Goal: Information Seeking & Learning: Learn about a topic

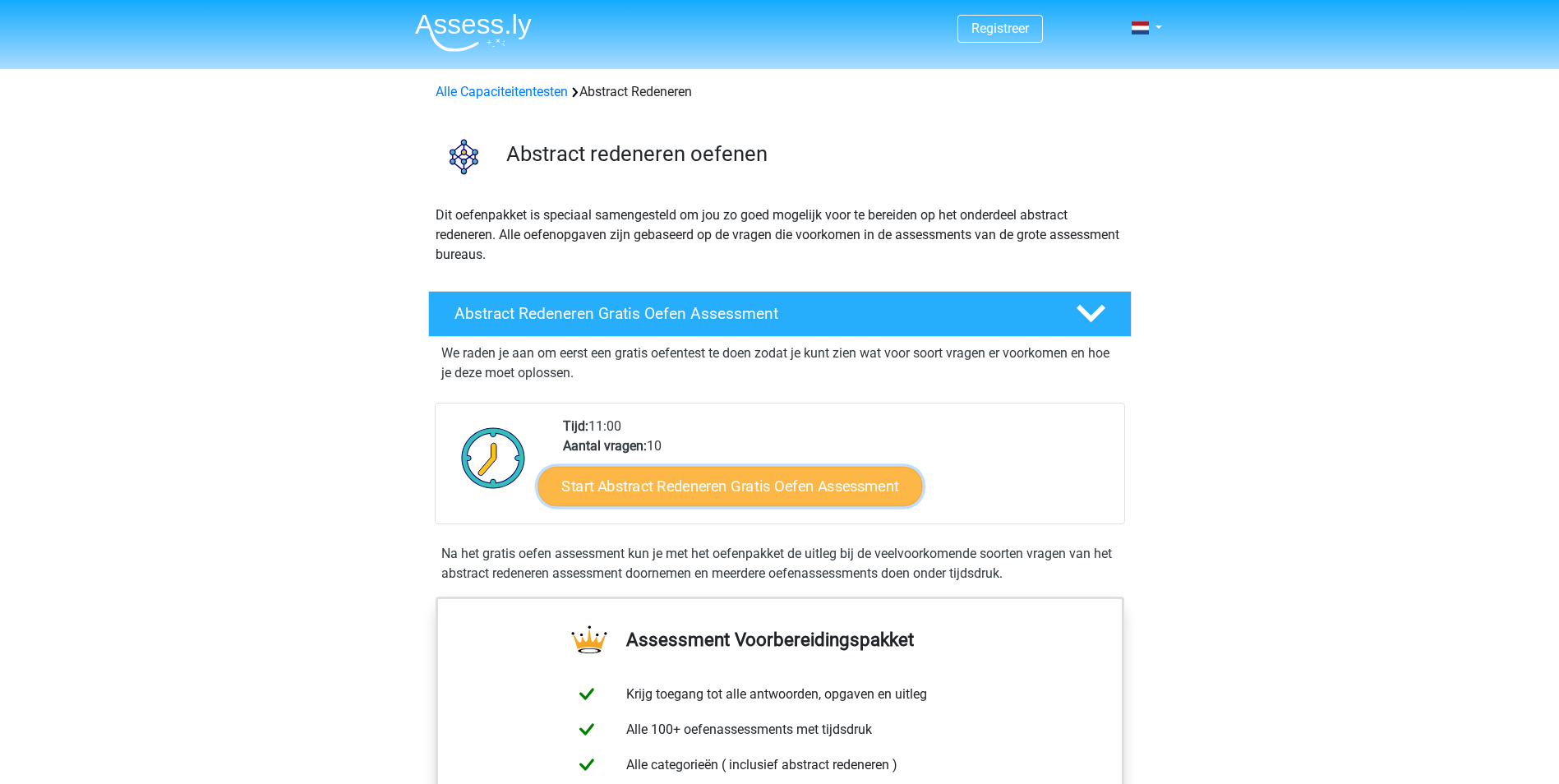
click at [703, 488] on link "Start Abstract Redeneren Gratis Oefen Assessment" at bounding box center [730, 485] width 384 height 40
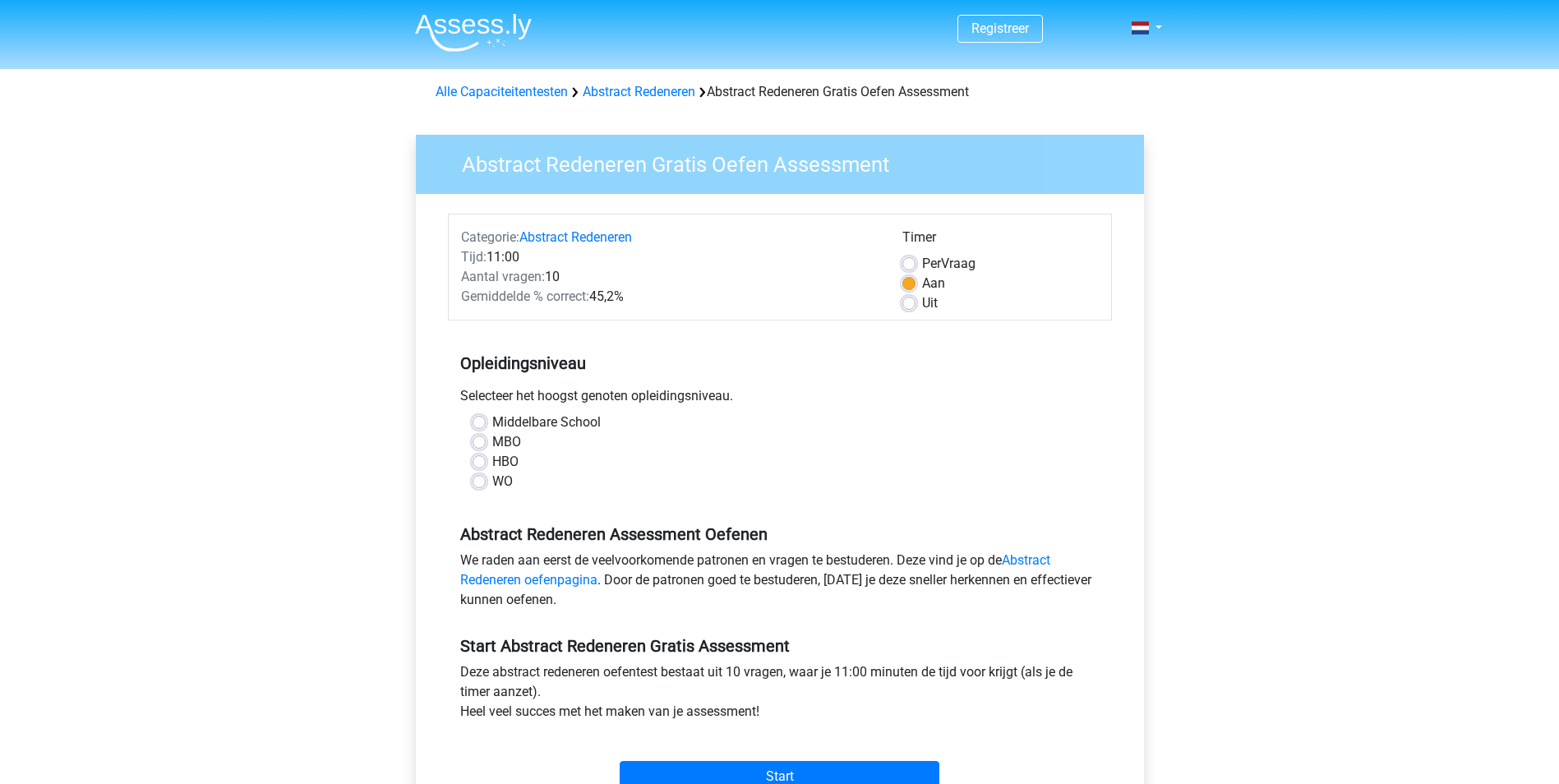
click at [493, 465] on label "HBO" at bounding box center [505, 461] width 26 height 19
click at [479, 465] on input "HBO" at bounding box center [479, 460] width 13 height 17
radio input "true"
click at [804, 765] on input "Start" at bounding box center [779, 777] width 319 height 31
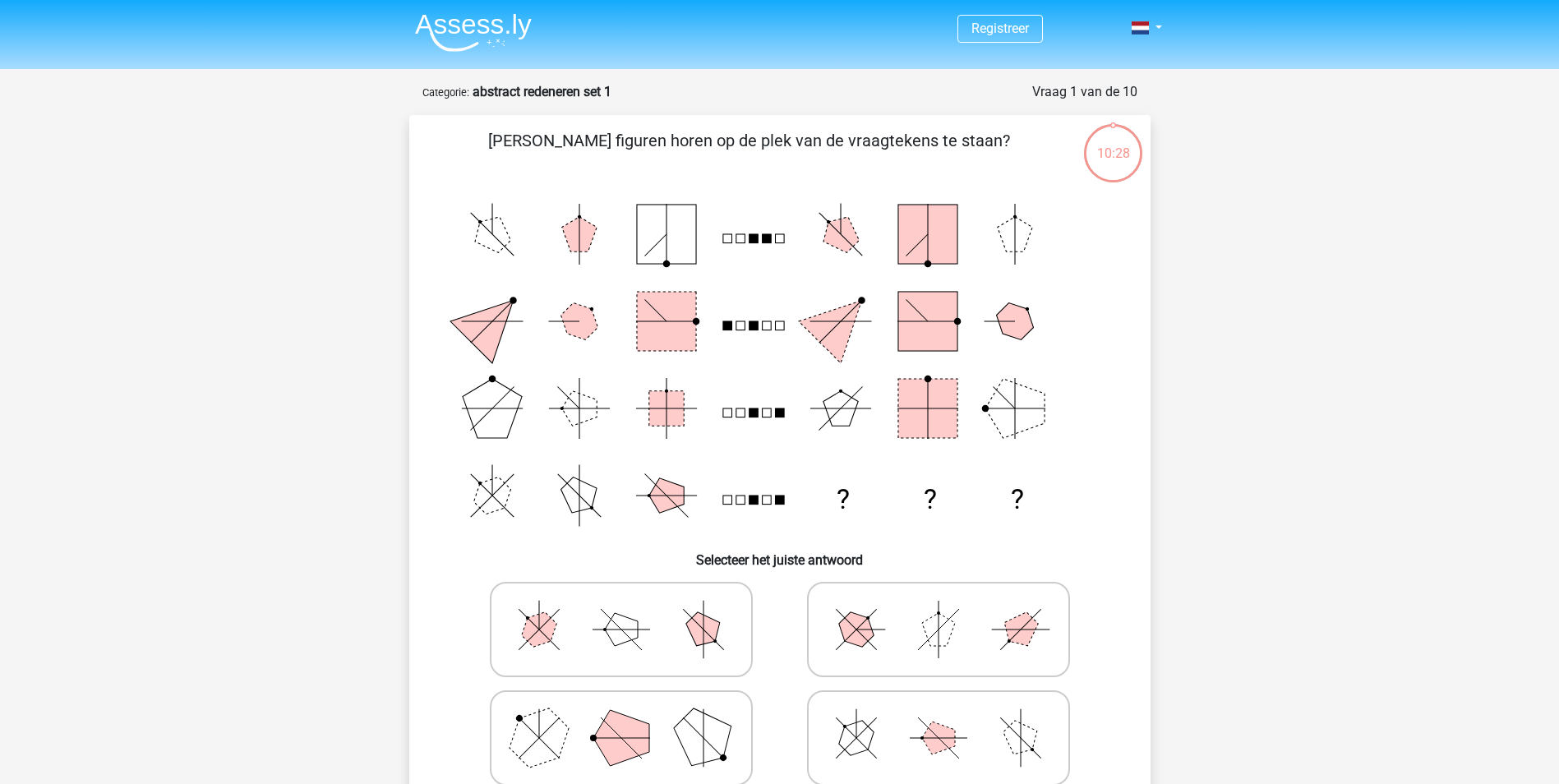
click at [904, 641] on icon at bounding box center [939, 629] width 246 height 82
click at [939, 609] on input "radio" at bounding box center [944, 604] width 11 height 11
radio input "true"
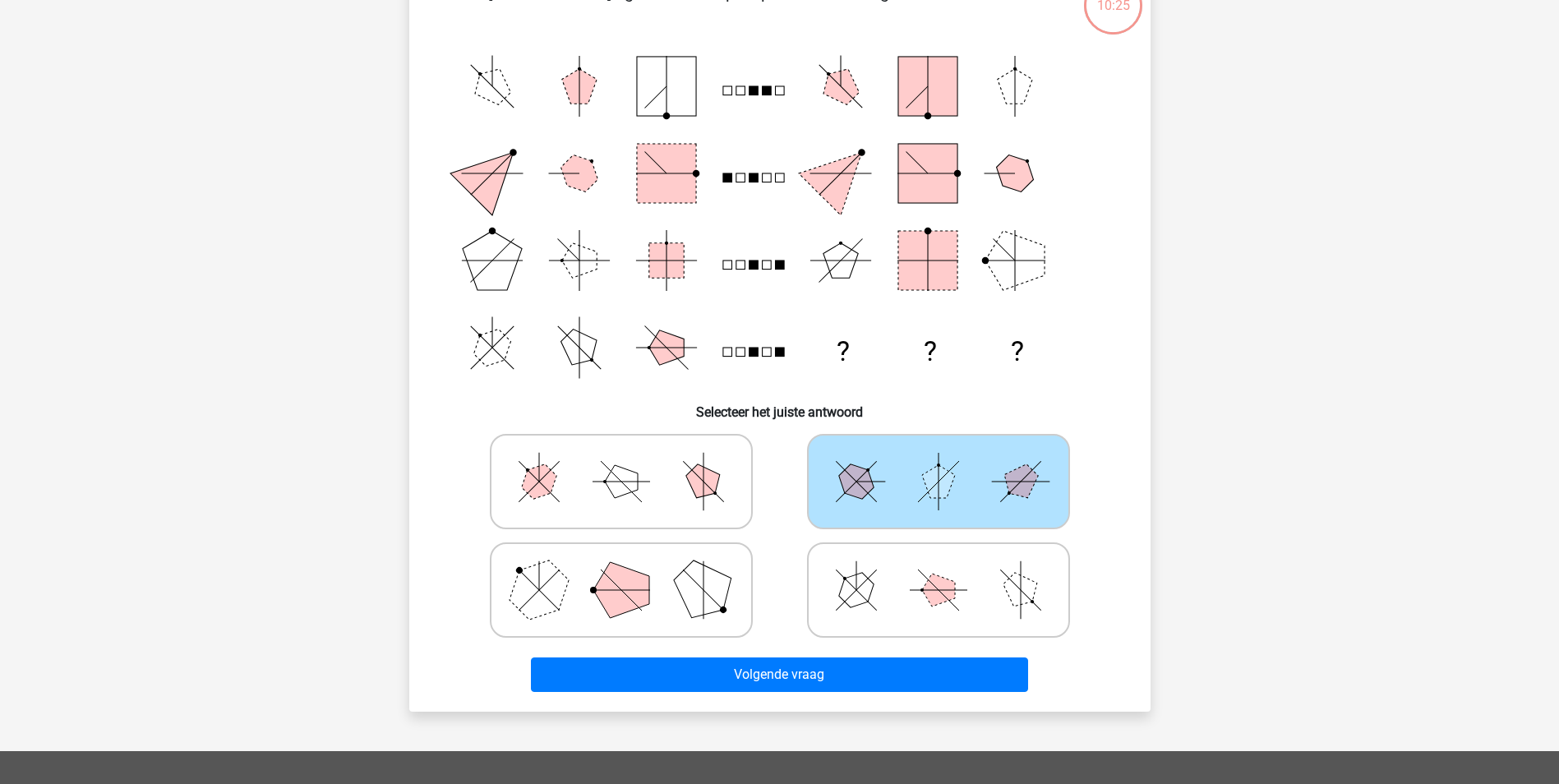
scroll to position [165, 0]
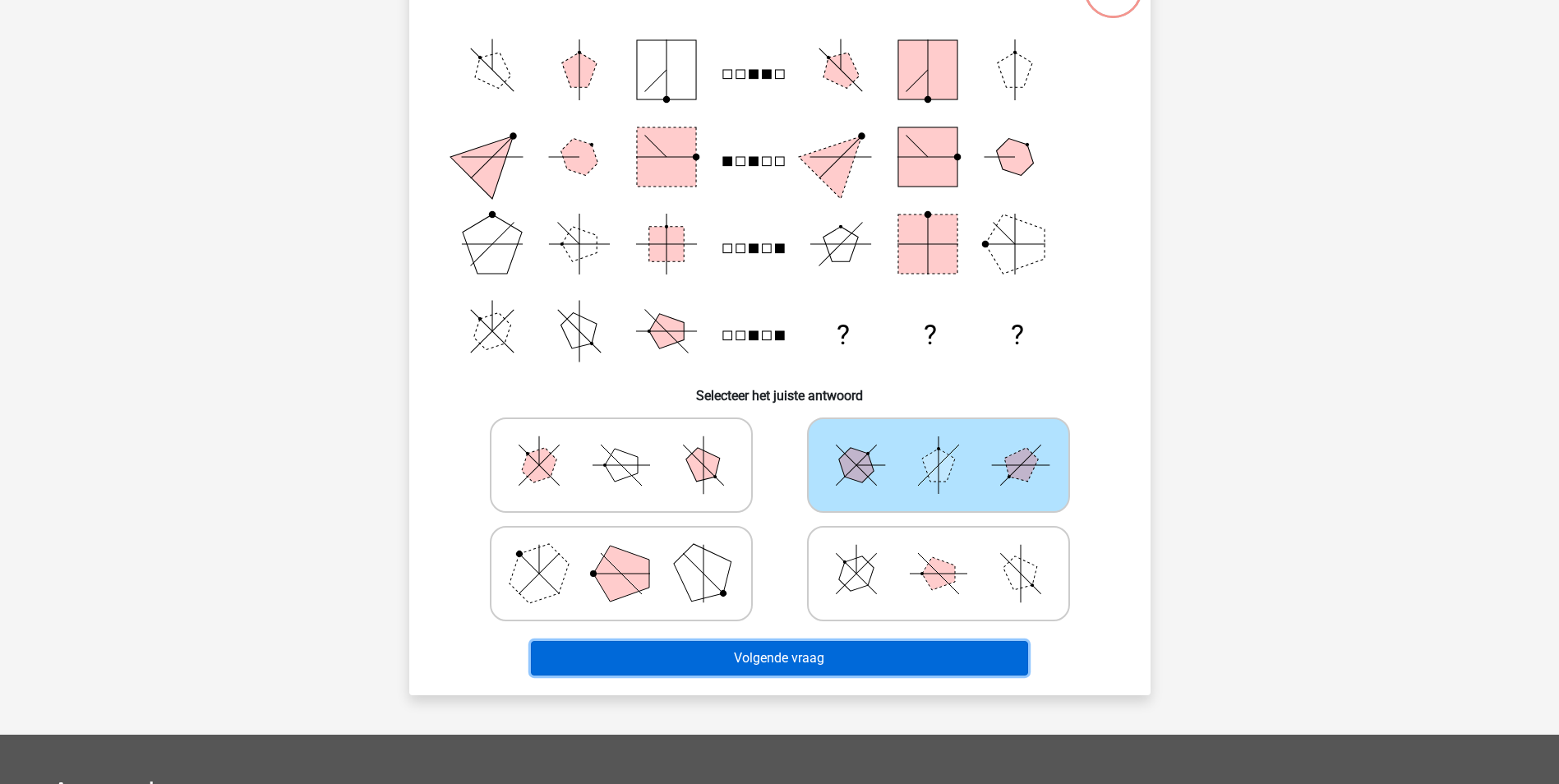
click at [766, 659] on button "Volgende vraag" at bounding box center [779, 657] width 497 height 34
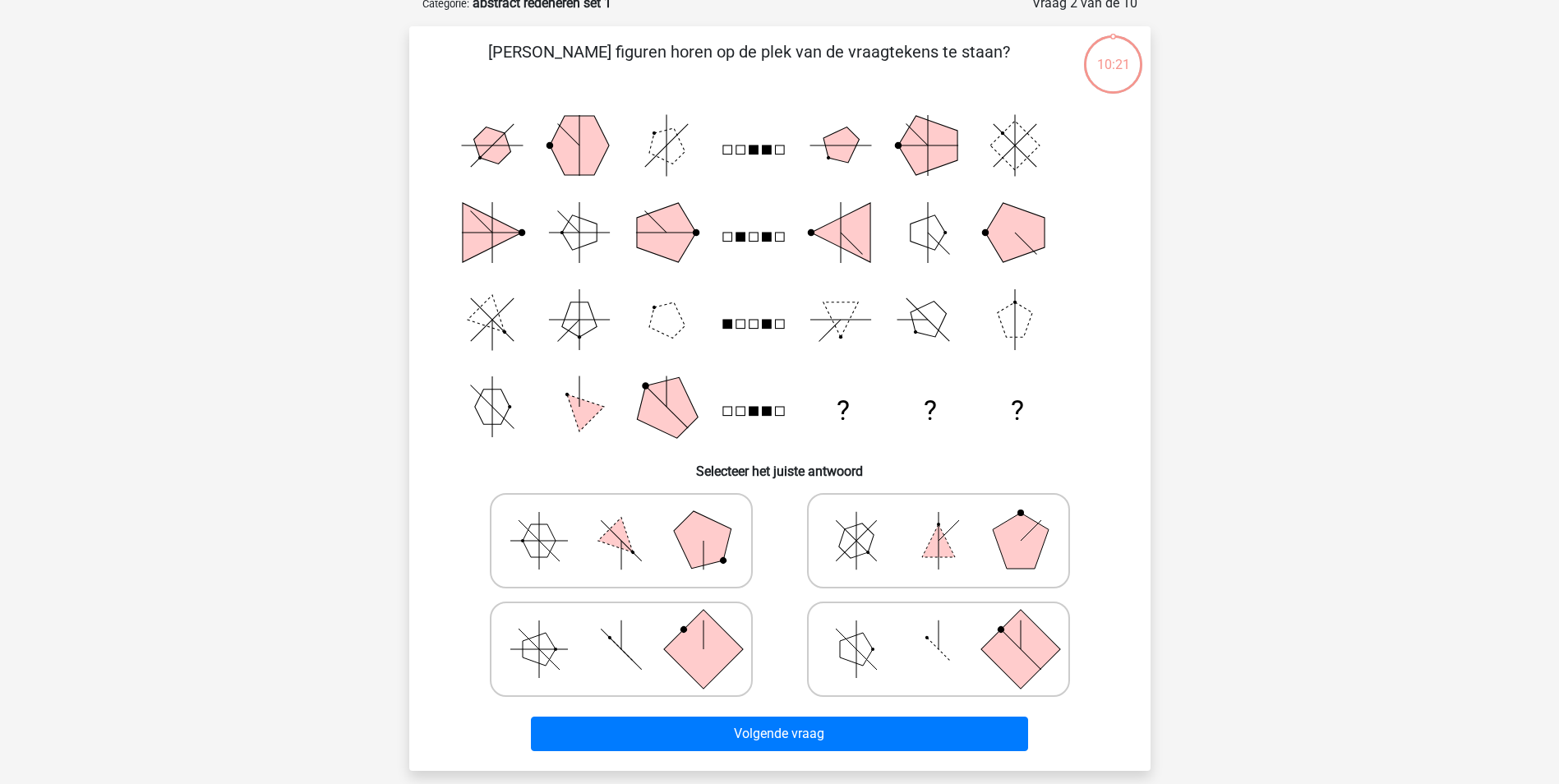
scroll to position [82, 0]
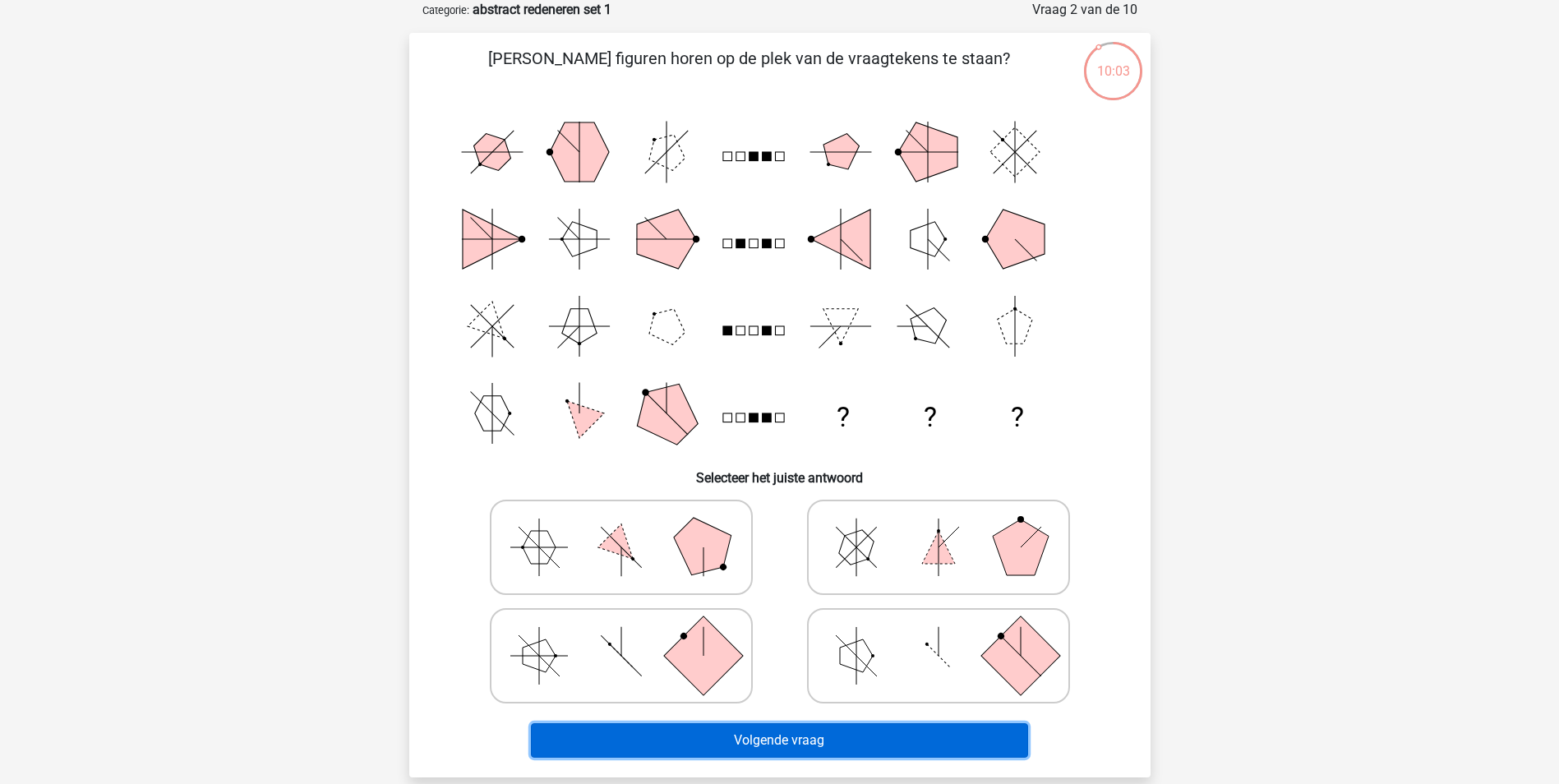
click at [749, 733] on button "Volgende vraag" at bounding box center [779, 740] width 497 height 34
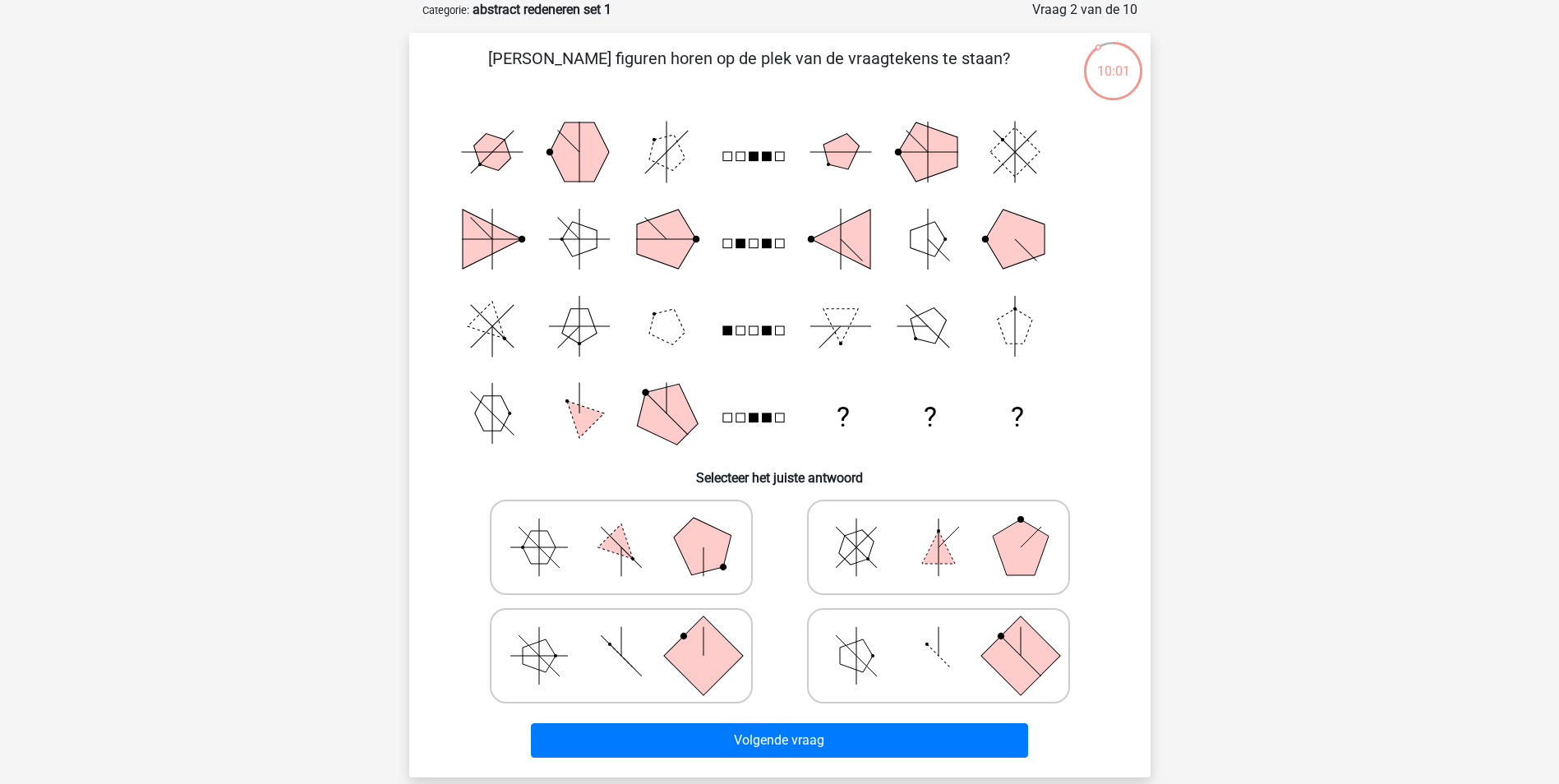
click at [861, 655] on polygon at bounding box center [856, 656] width 33 height 33
click at [939, 635] on input "radio" at bounding box center [944, 630] width 11 height 11
radio input "true"
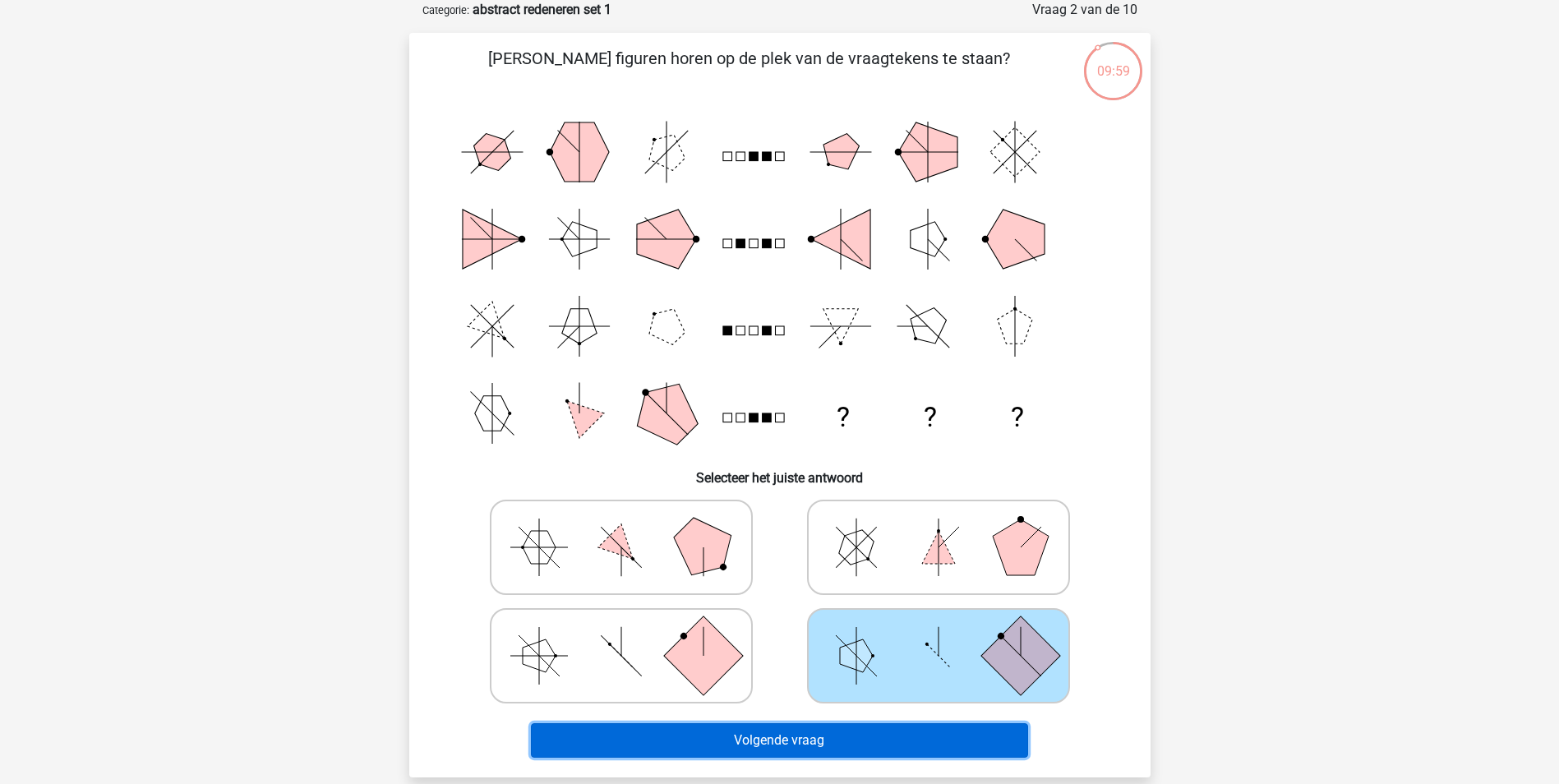
click at [818, 734] on button "Volgende vraag" at bounding box center [779, 740] width 497 height 34
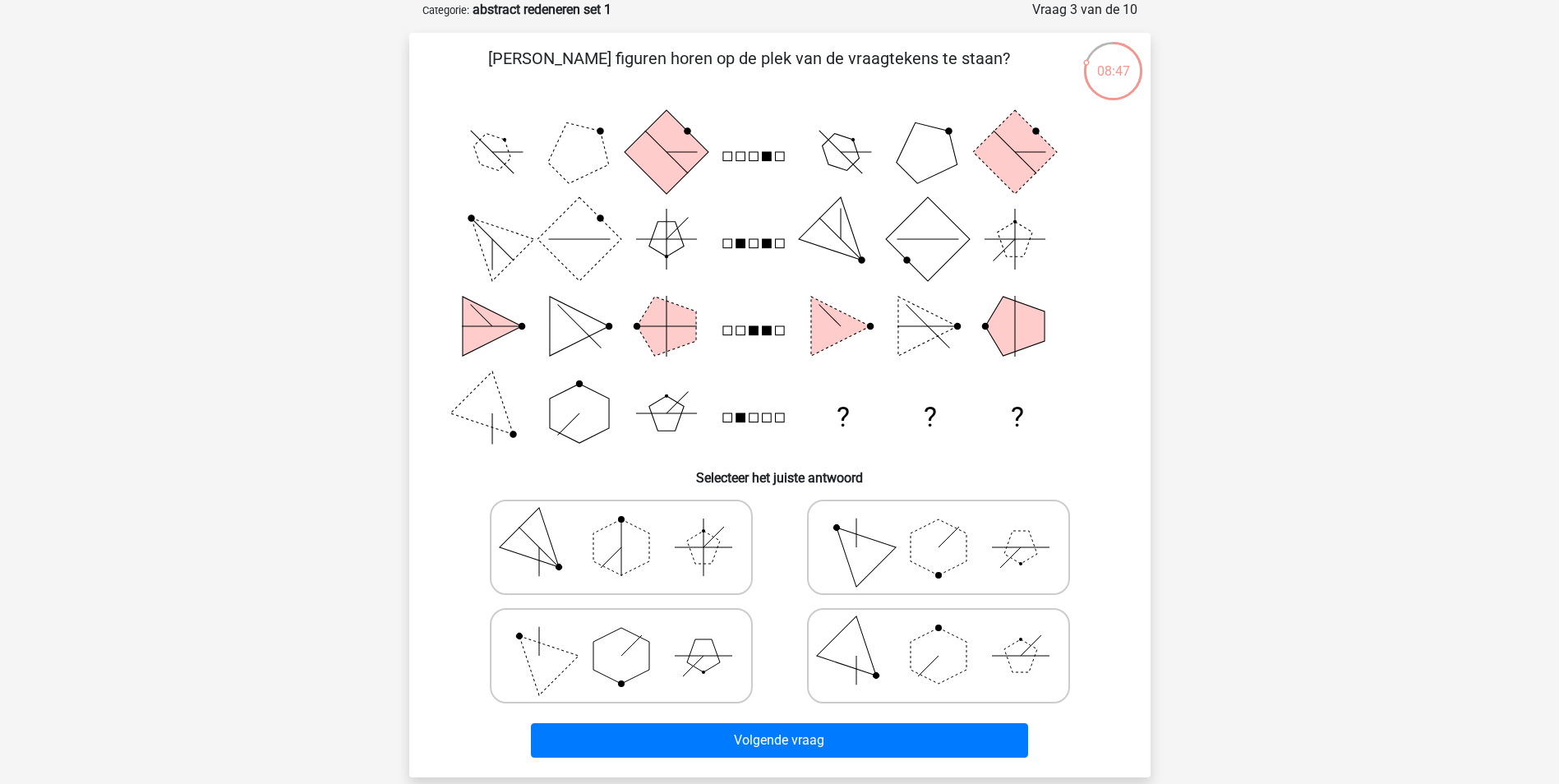
click at [624, 676] on polygon at bounding box center [621, 655] width 56 height 56
click at [624, 635] on input "radio" at bounding box center [627, 630] width 11 height 11
radio input "true"
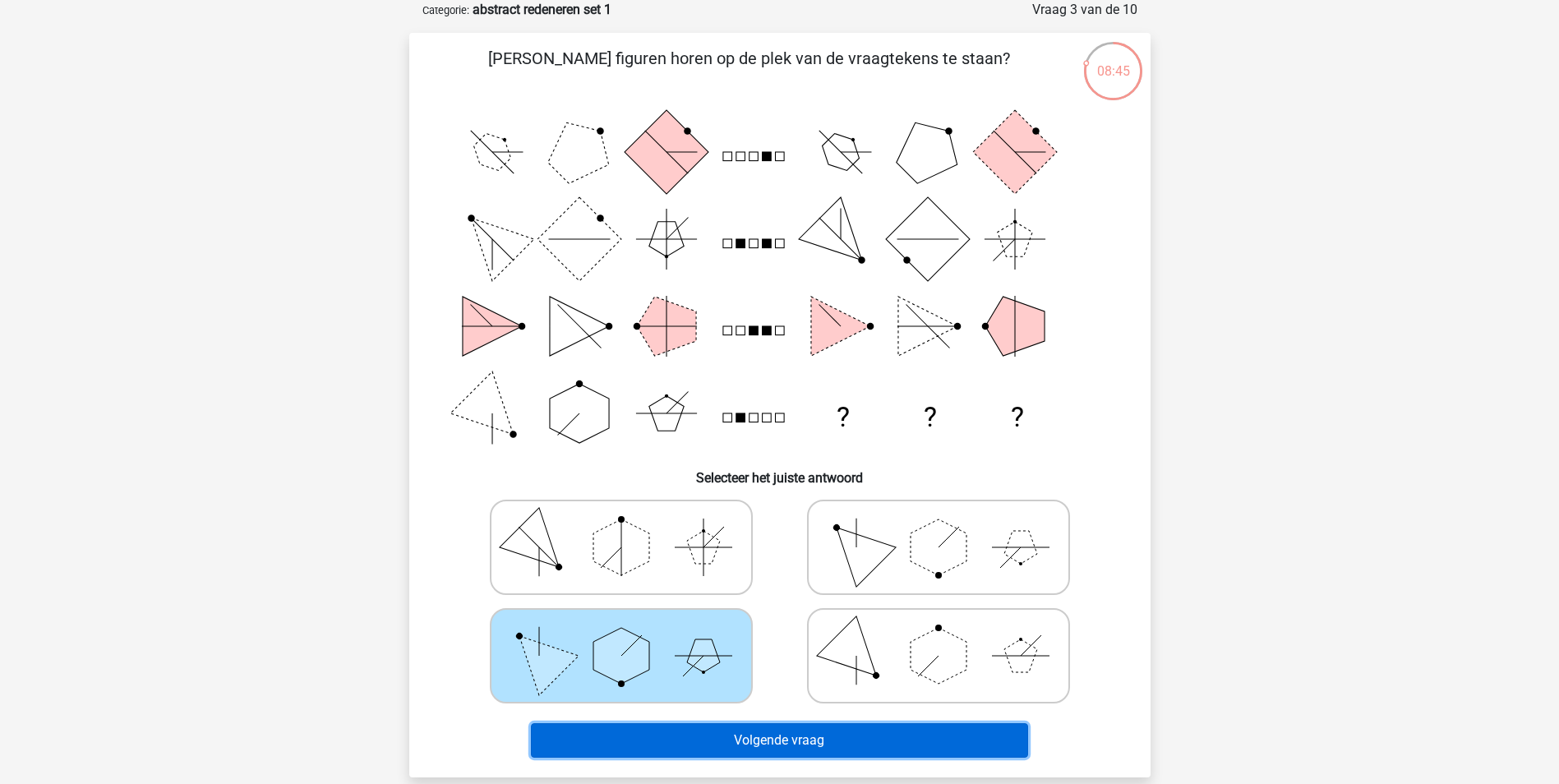
click at [764, 738] on button "Volgende vraag" at bounding box center [779, 740] width 497 height 34
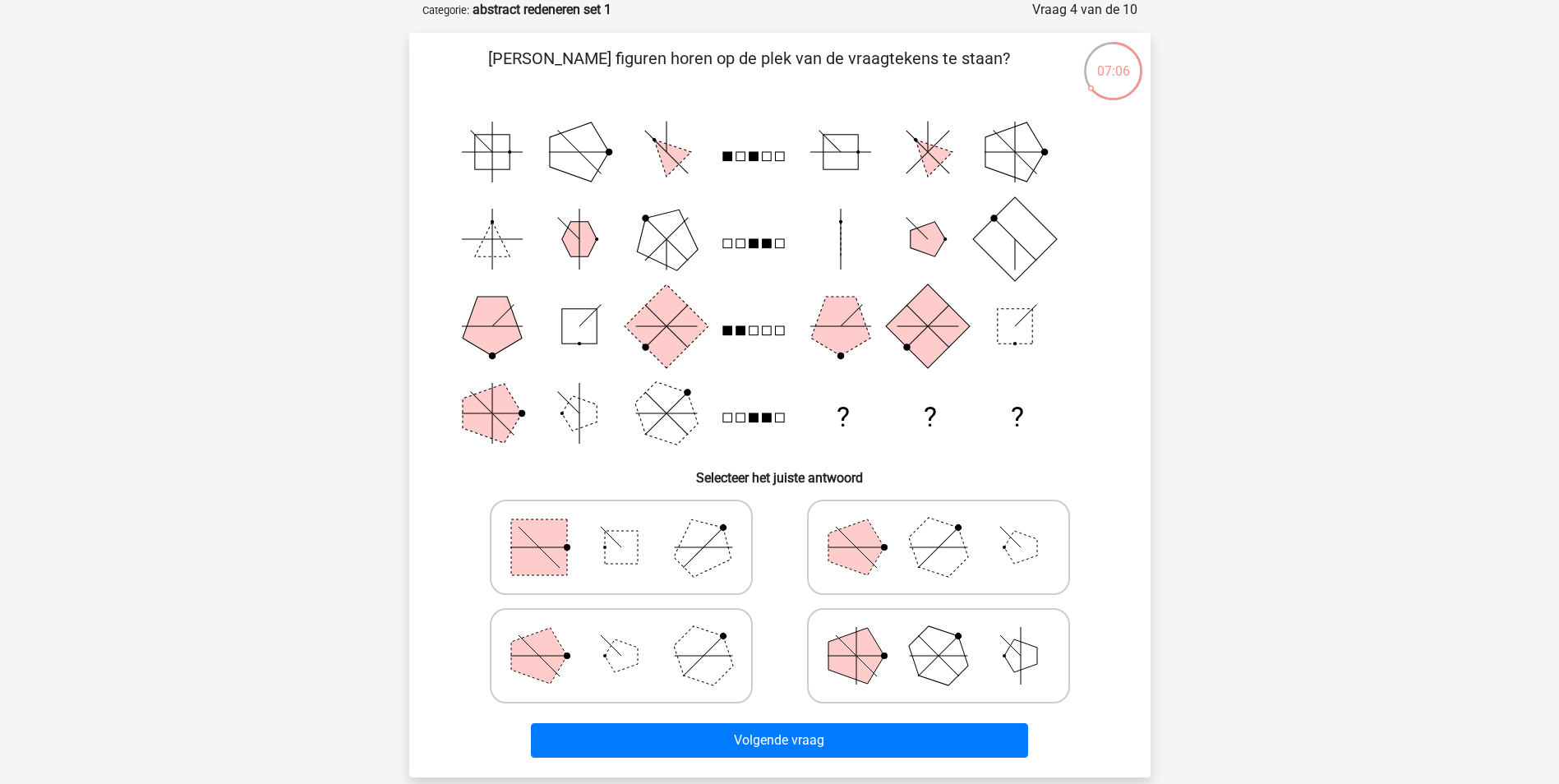
click at [657, 526] on icon at bounding box center [621, 547] width 246 height 82
click at [632, 526] on input "radio" at bounding box center [627, 521] width 11 height 11
radio input "true"
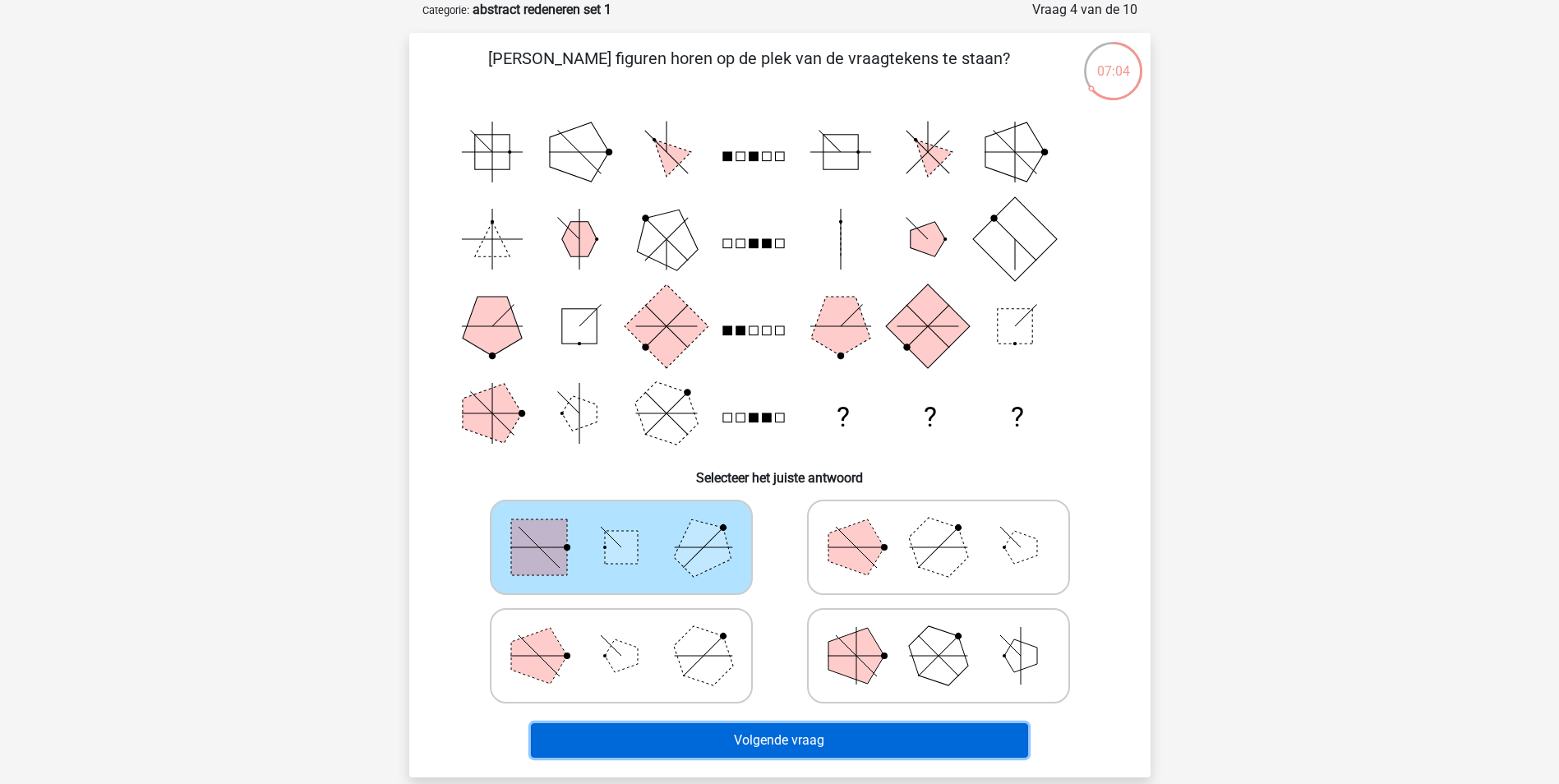
click at [793, 736] on button "Volgende vraag" at bounding box center [779, 740] width 497 height 34
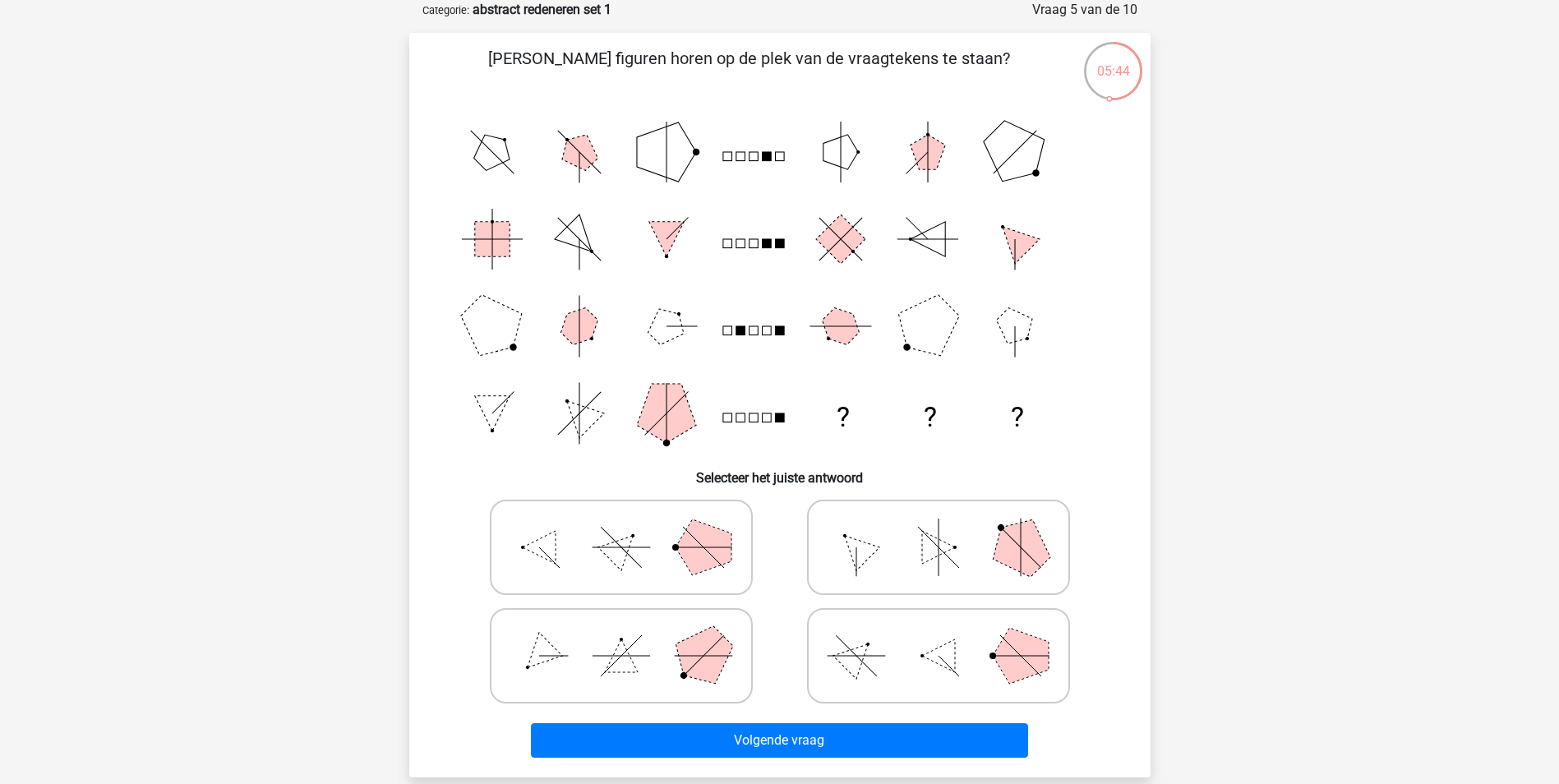
click at [929, 571] on icon at bounding box center [939, 547] width 246 height 82
click at [939, 527] on input "radio" at bounding box center [944, 521] width 11 height 11
radio input "true"
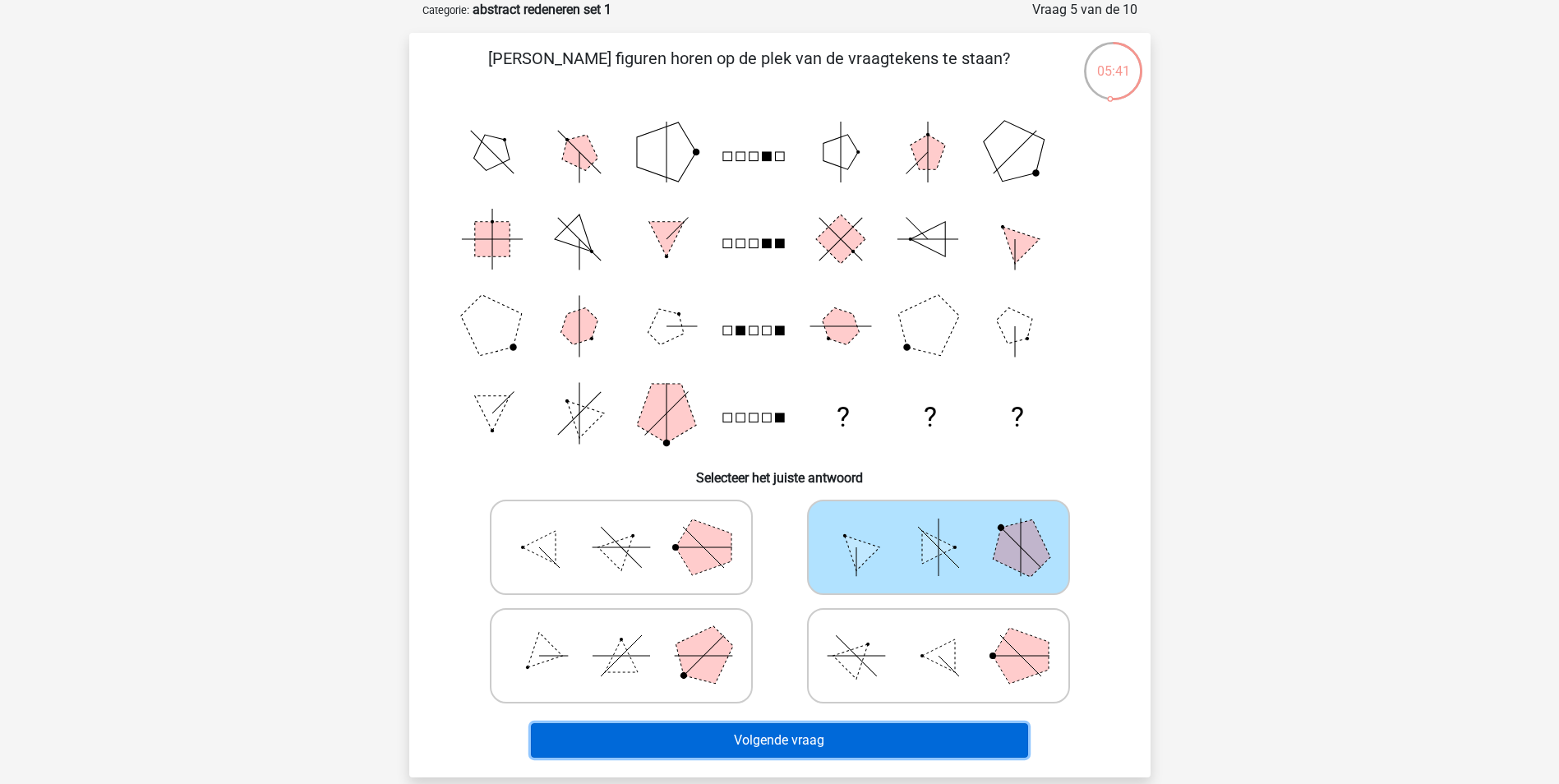
click at [845, 743] on button "Volgende vraag" at bounding box center [779, 740] width 497 height 34
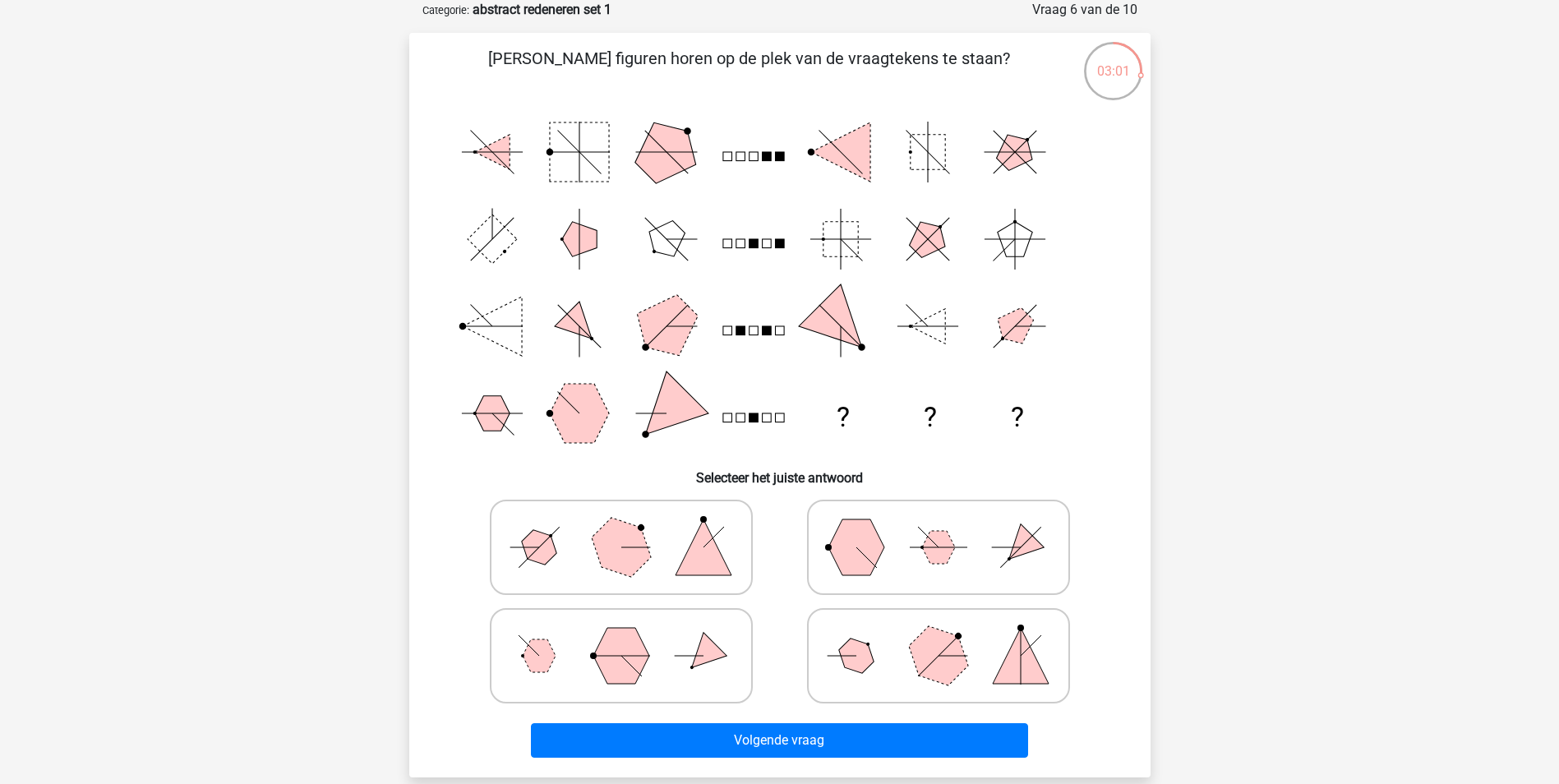
click at [684, 566] on polygon at bounding box center [704, 547] width 56 height 56
click at [632, 527] on input "radio" at bounding box center [627, 521] width 11 height 11
radio input "true"
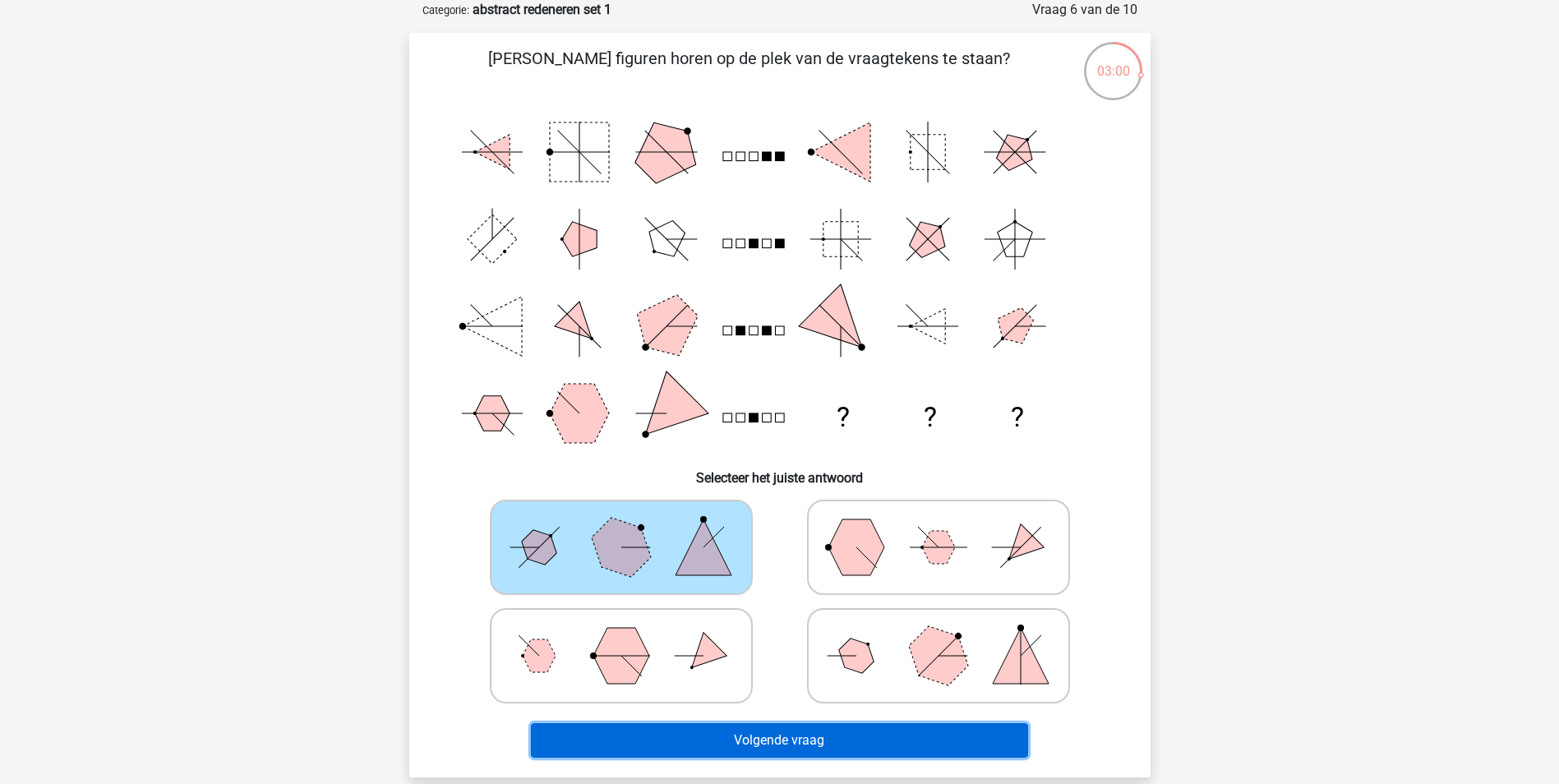
click at [817, 742] on button "Volgende vraag" at bounding box center [779, 740] width 497 height 34
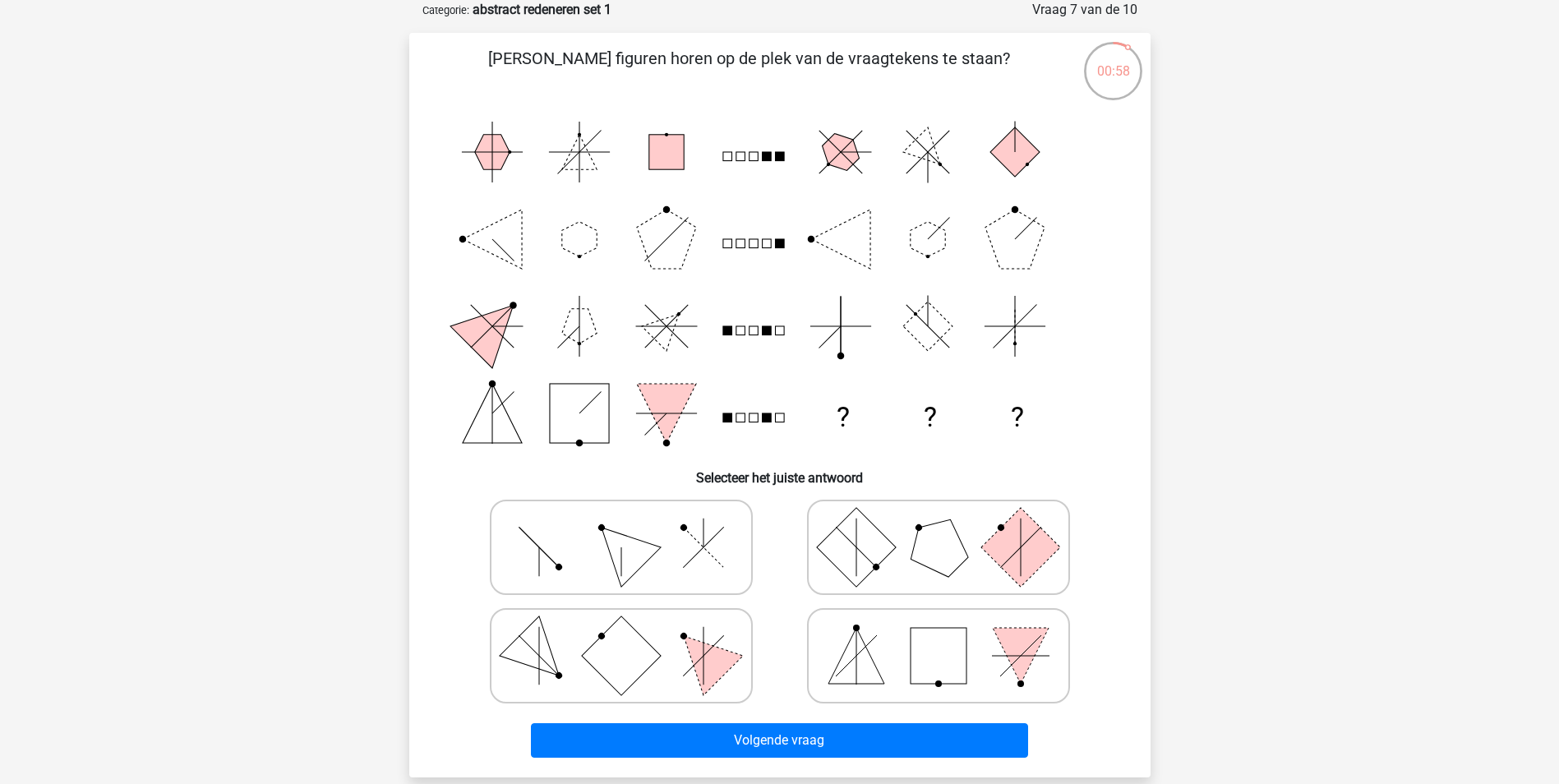
click at [655, 666] on icon at bounding box center [621, 655] width 246 height 82
click at [632, 635] on input "radio" at bounding box center [627, 630] width 11 height 11
radio input "true"
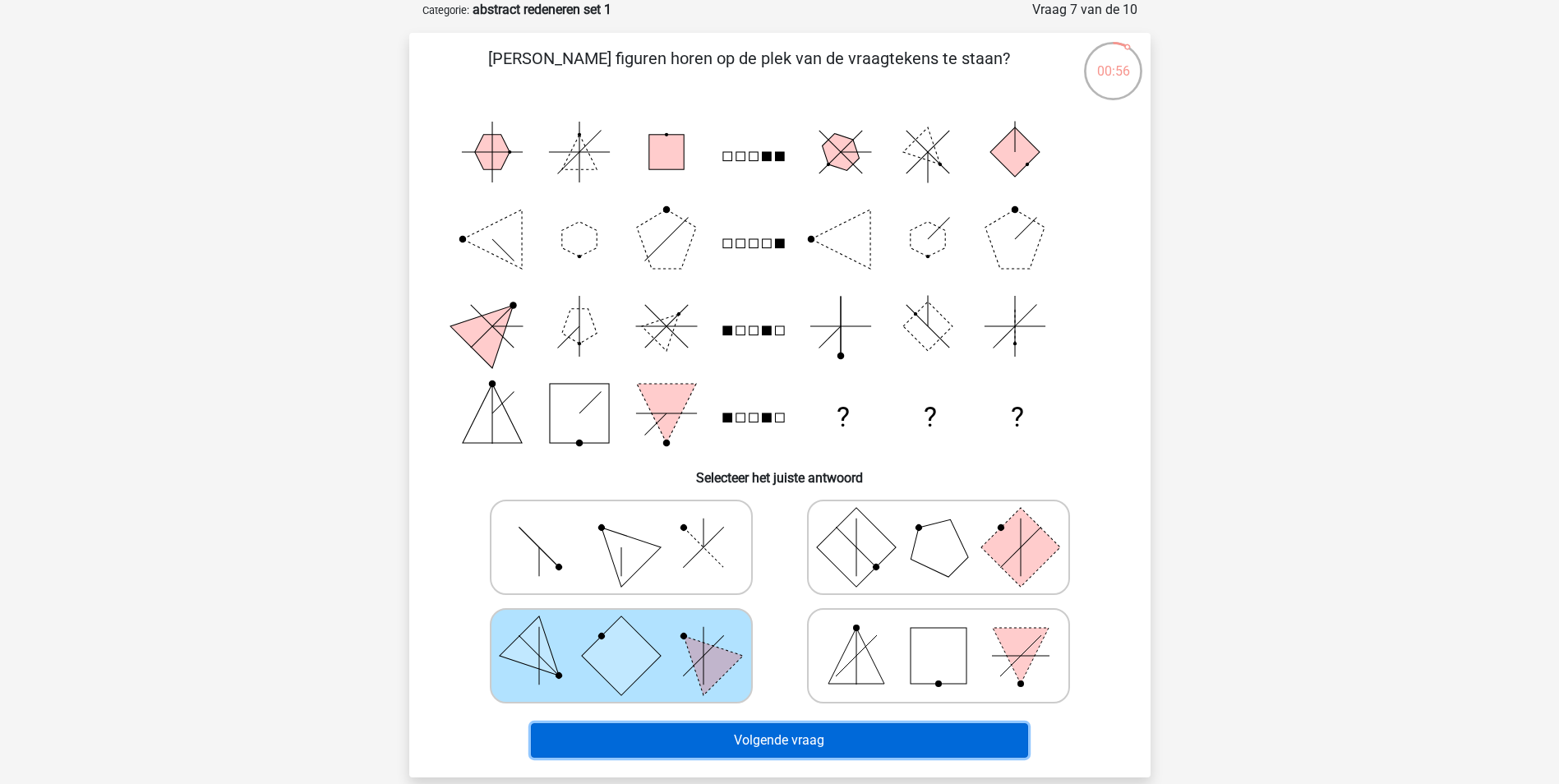
click at [760, 732] on button "Volgende vraag" at bounding box center [779, 740] width 497 height 34
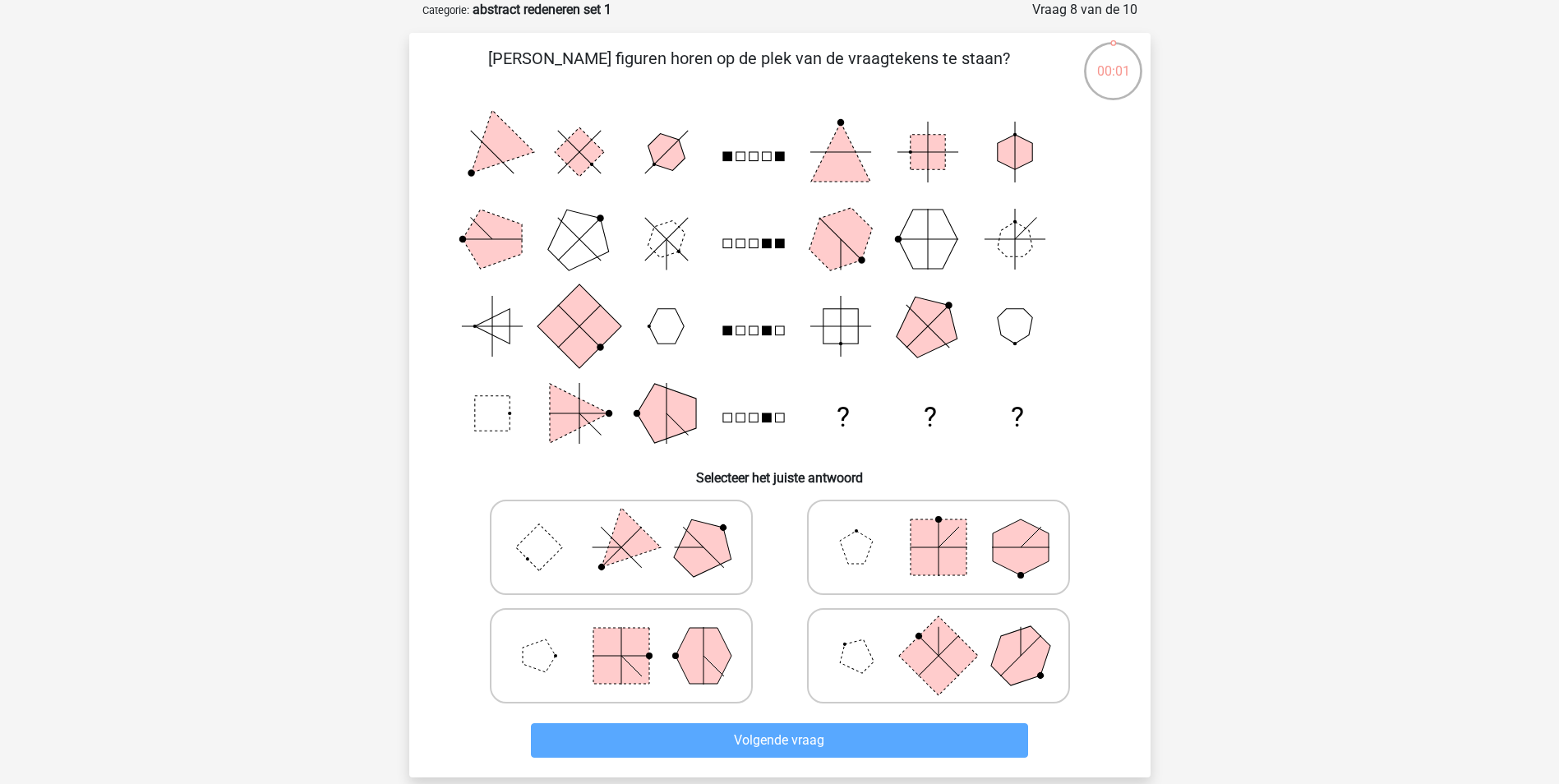
click at [622, 537] on polygon at bounding box center [620, 546] width 79 height 79
click at [622, 527] on input "radio" at bounding box center [627, 521] width 11 height 11
radio input "true"
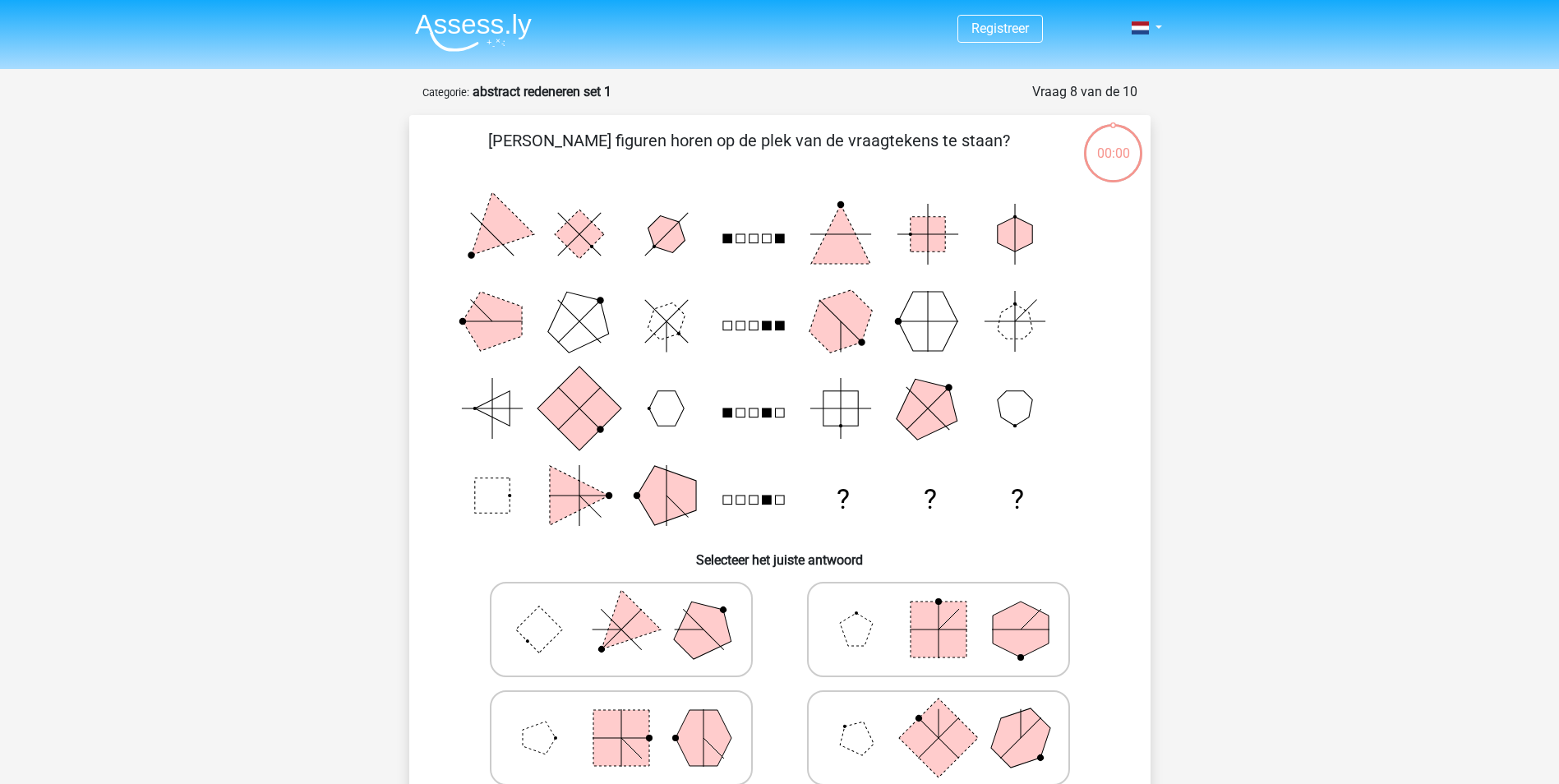
scroll to position [82, 0]
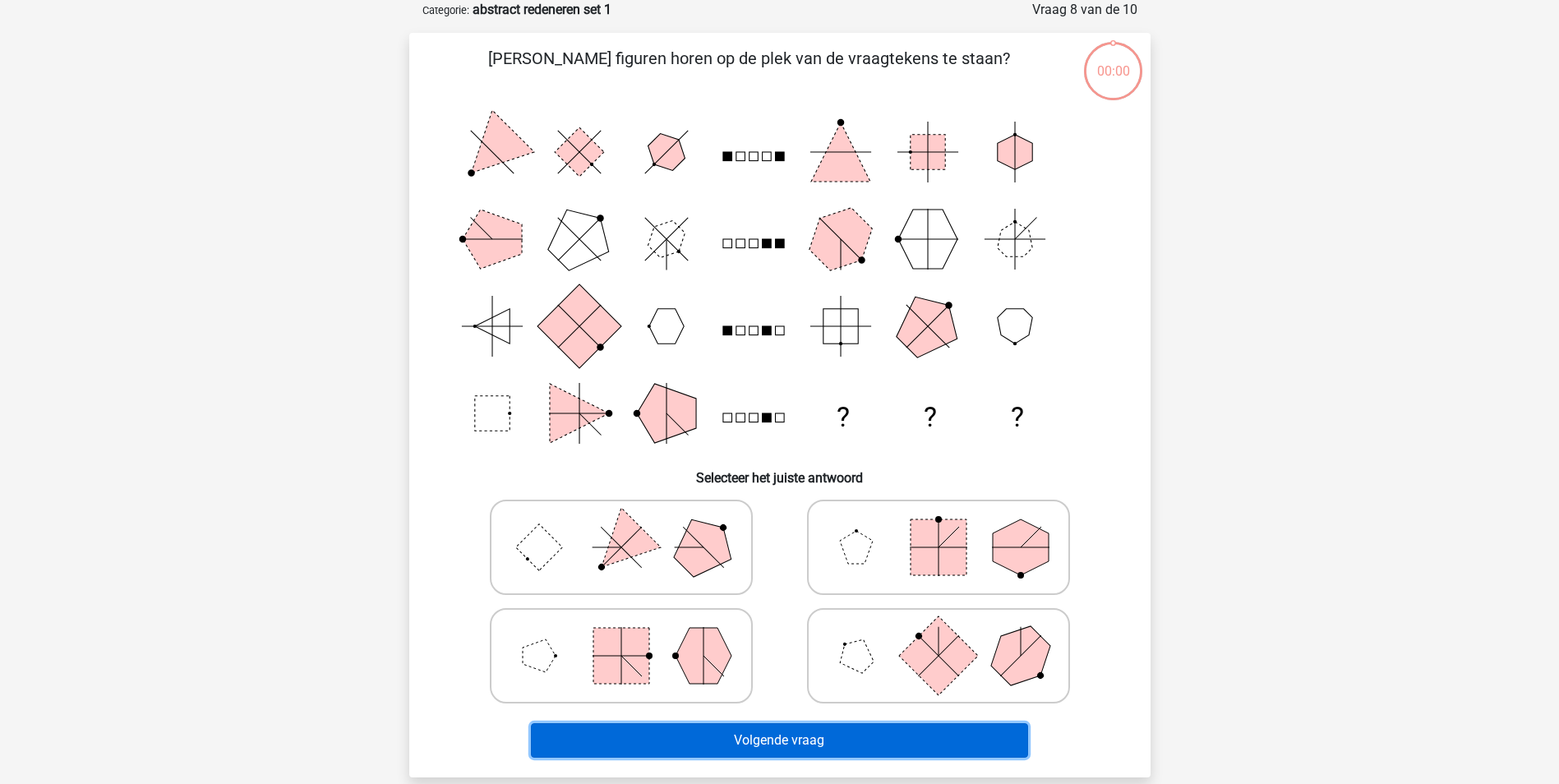
click at [736, 739] on button "Volgende vraag" at bounding box center [779, 740] width 497 height 34
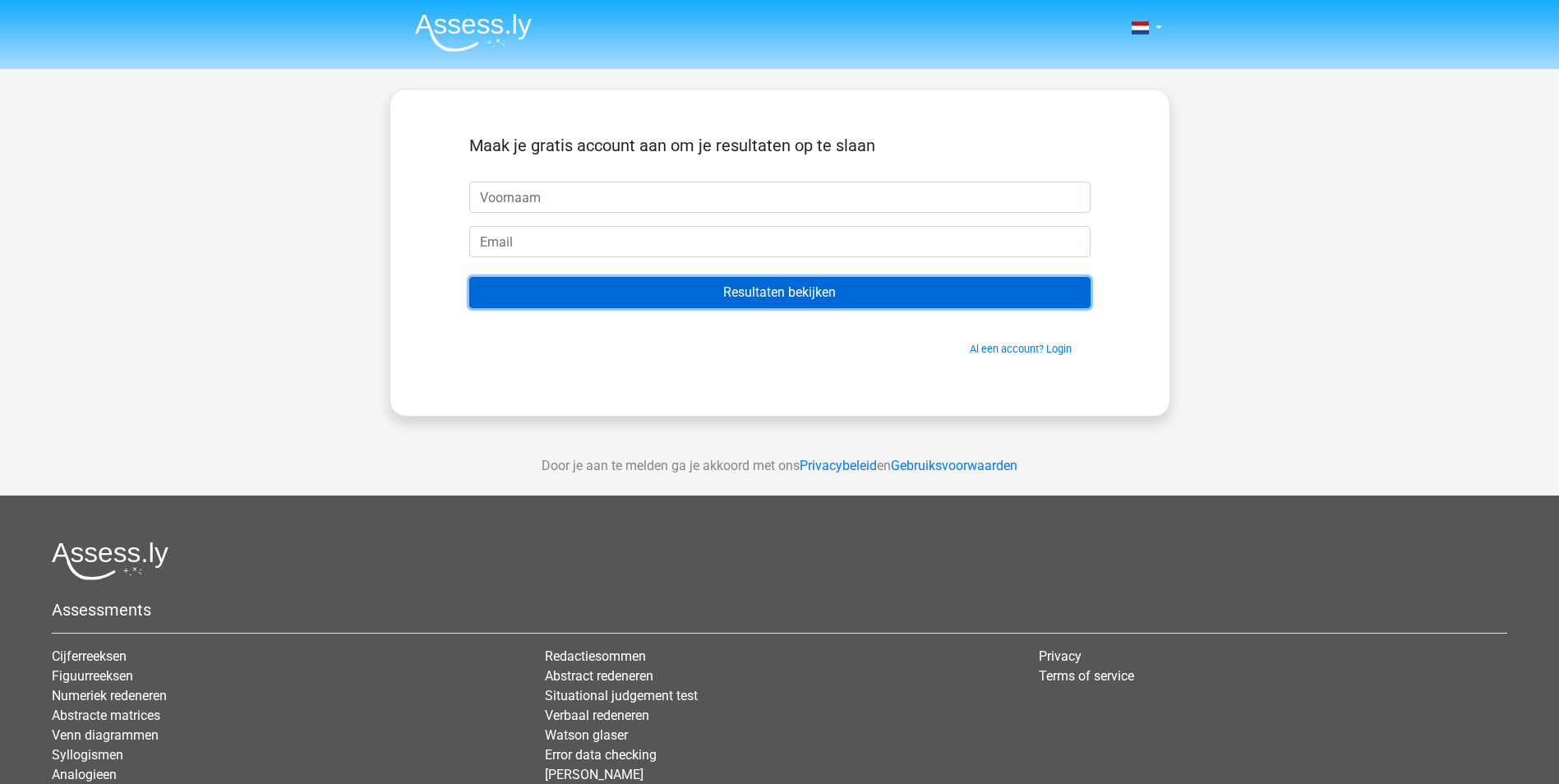
click at [810, 290] on input "Resultaten bekijken" at bounding box center [780, 292] width 621 height 31
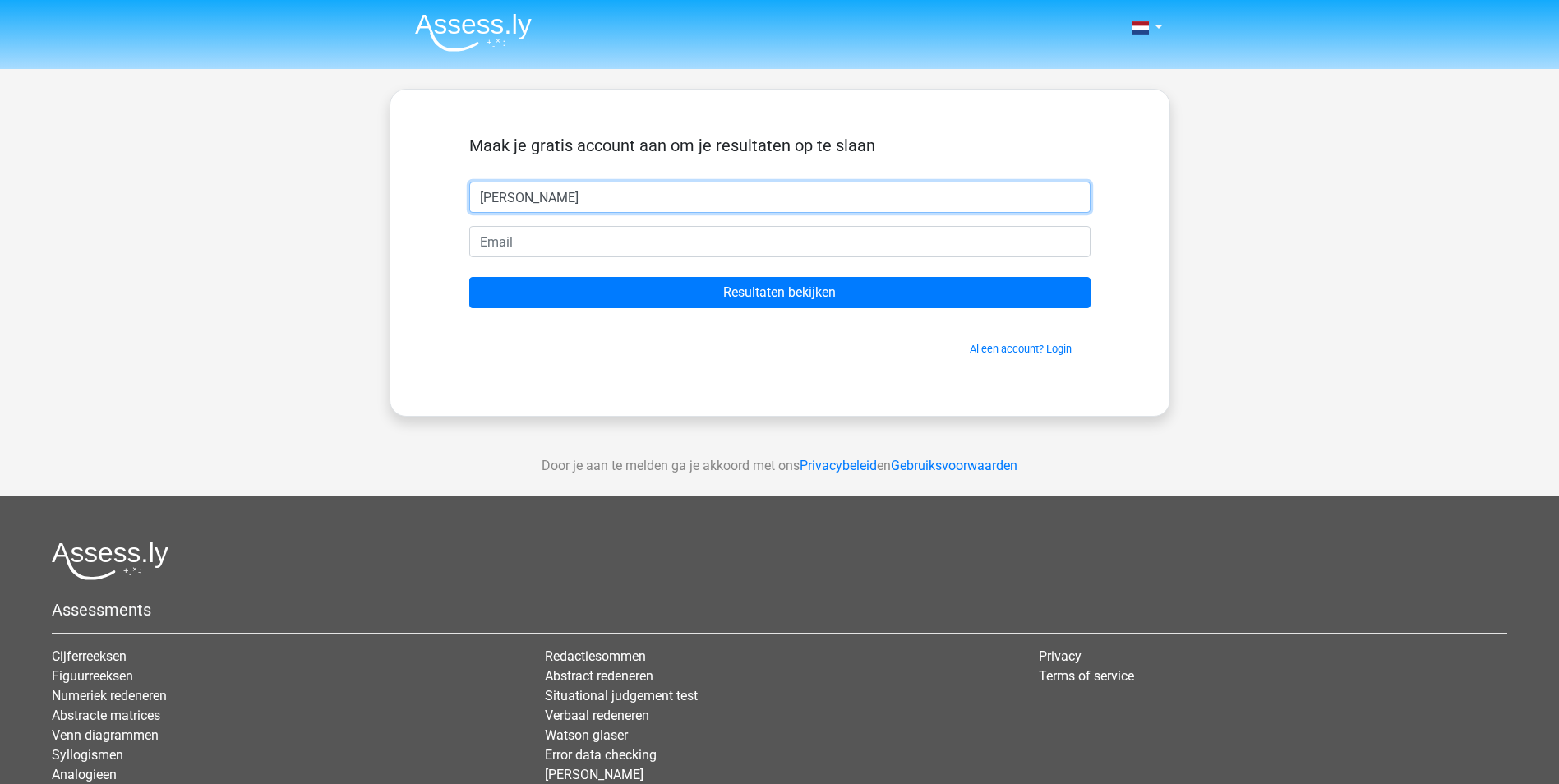
type input "[PERSON_NAME]"
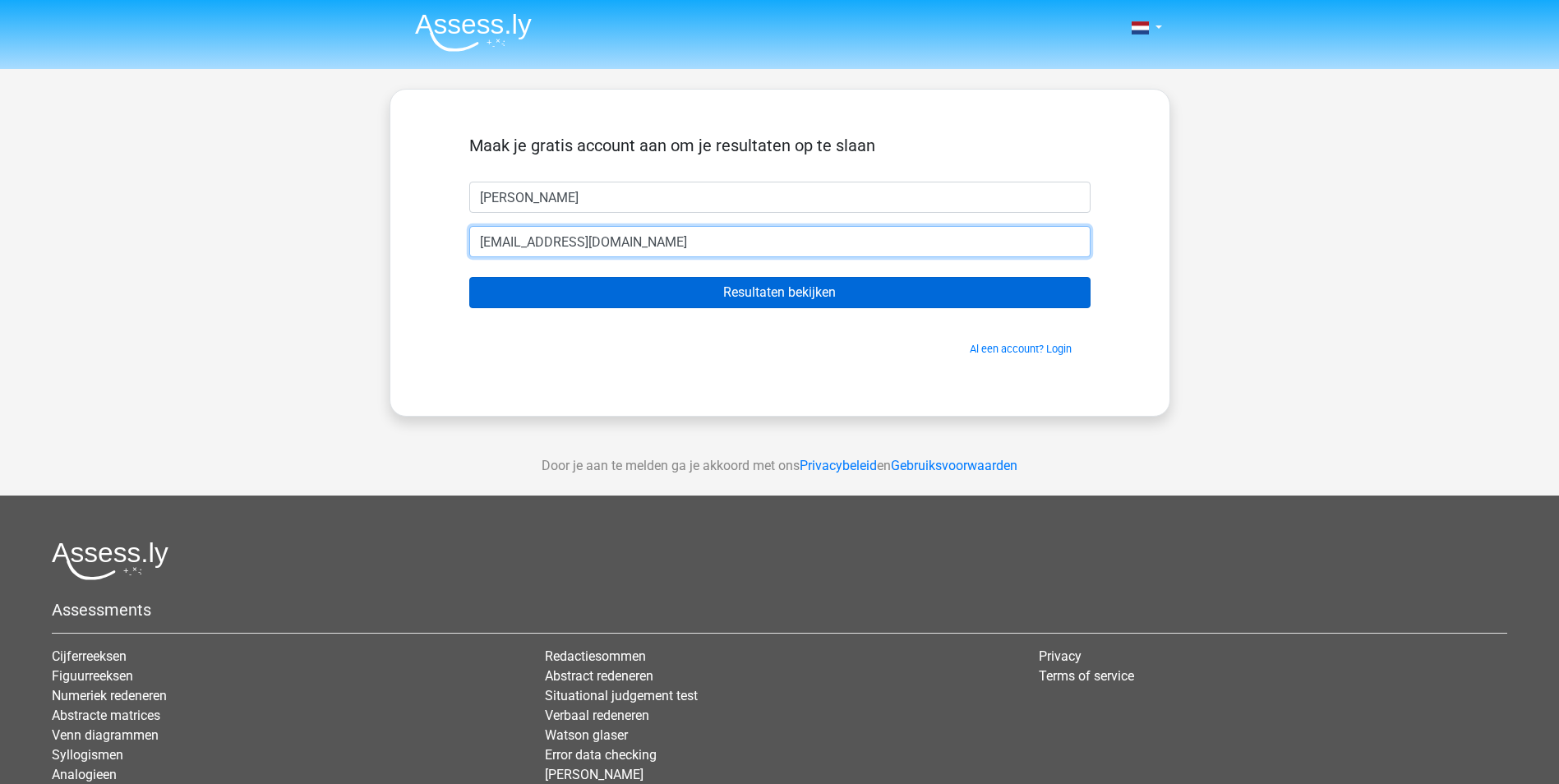
type input "[EMAIL_ADDRESS][DOMAIN_NAME]"
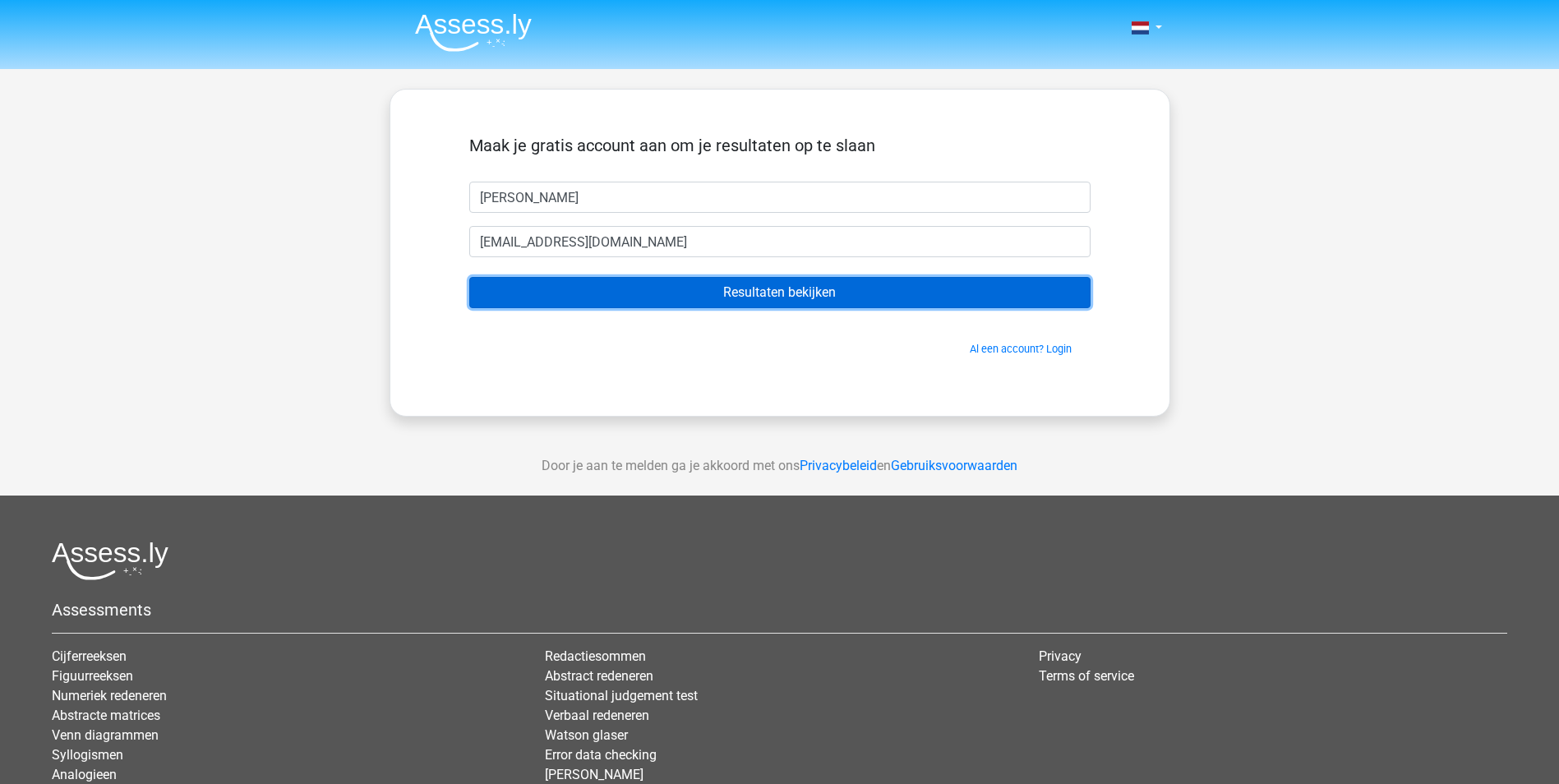
click at [780, 293] on input "Resultaten bekijken" at bounding box center [780, 292] width 621 height 31
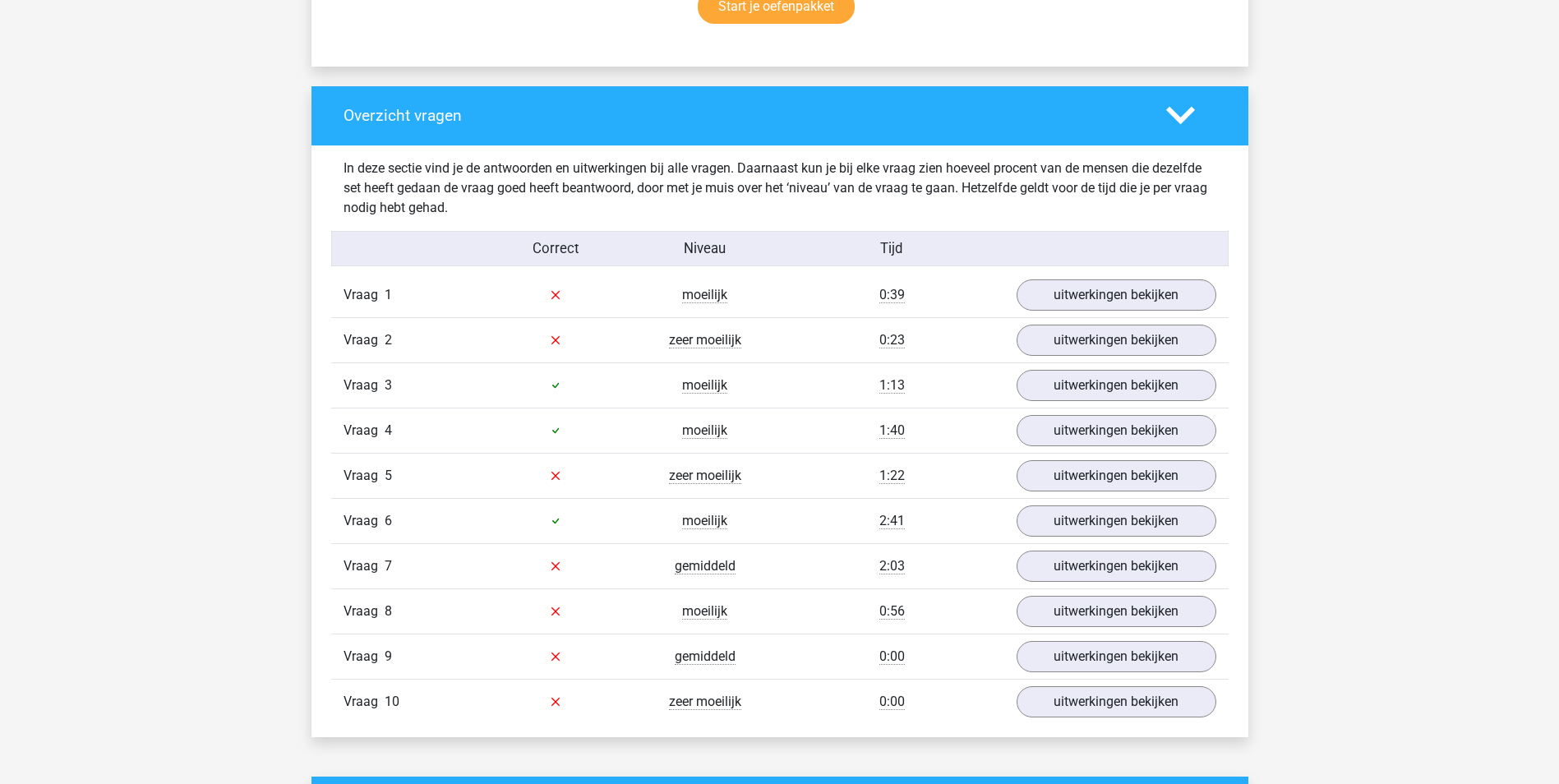
scroll to position [1172, 0]
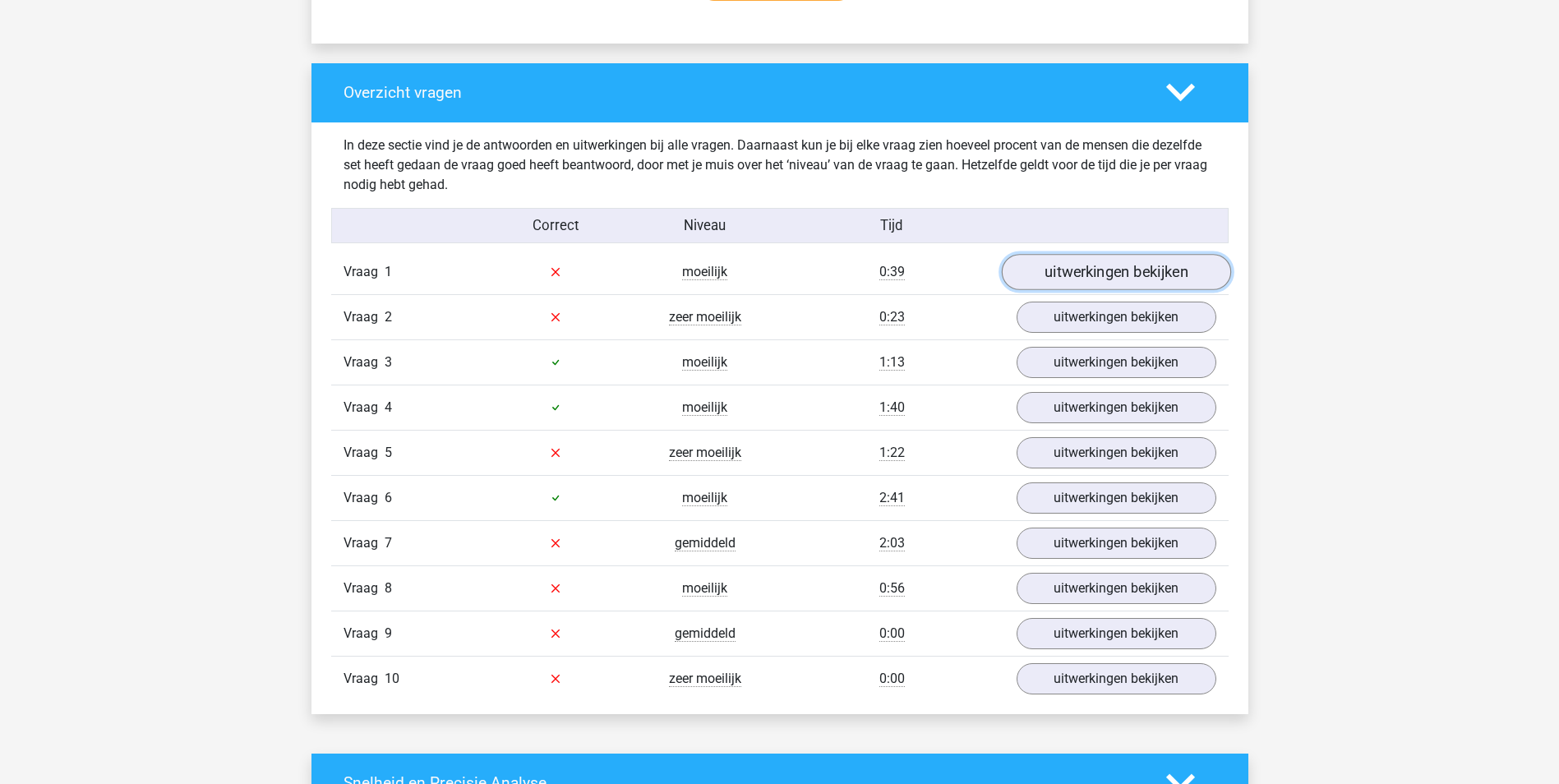
click at [1130, 274] on link "uitwerkingen bekijken" at bounding box center [1116, 271] width 230 height 36
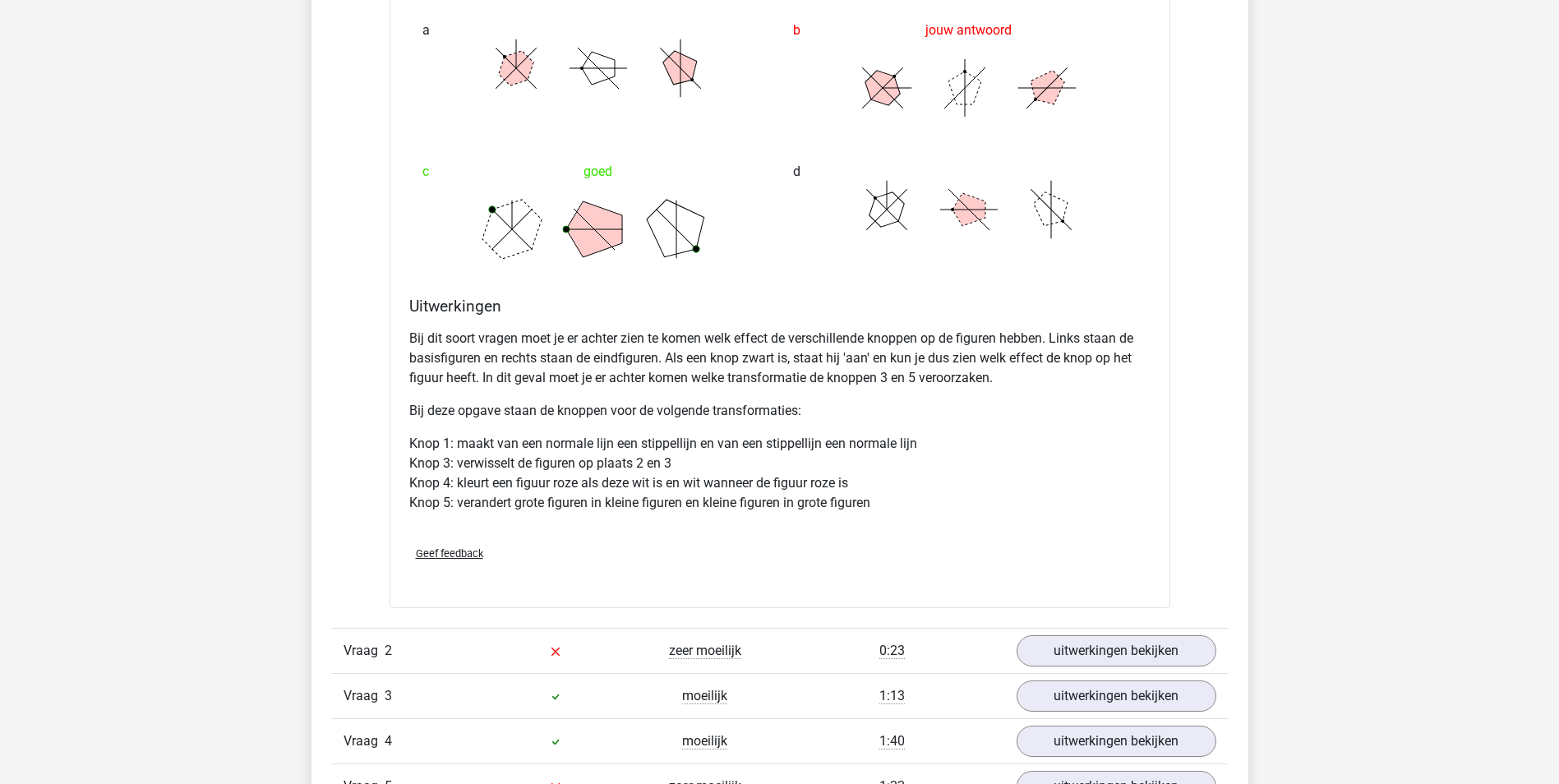
scroll to position [1928, 0]
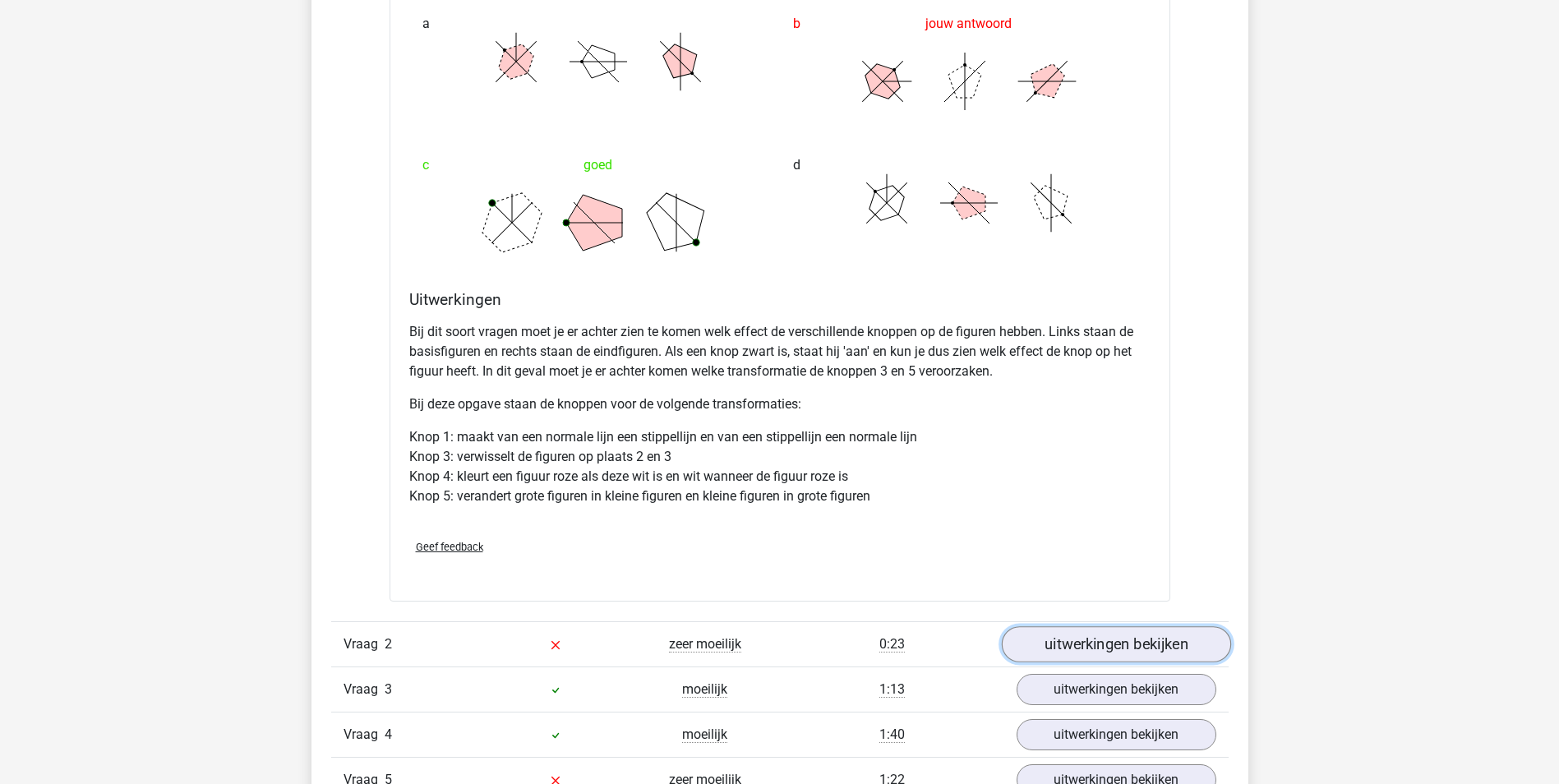
click at [1122, 642] on link "uitwerkingen bekijken" at bounding box center [1116, 643] width 230 height 36
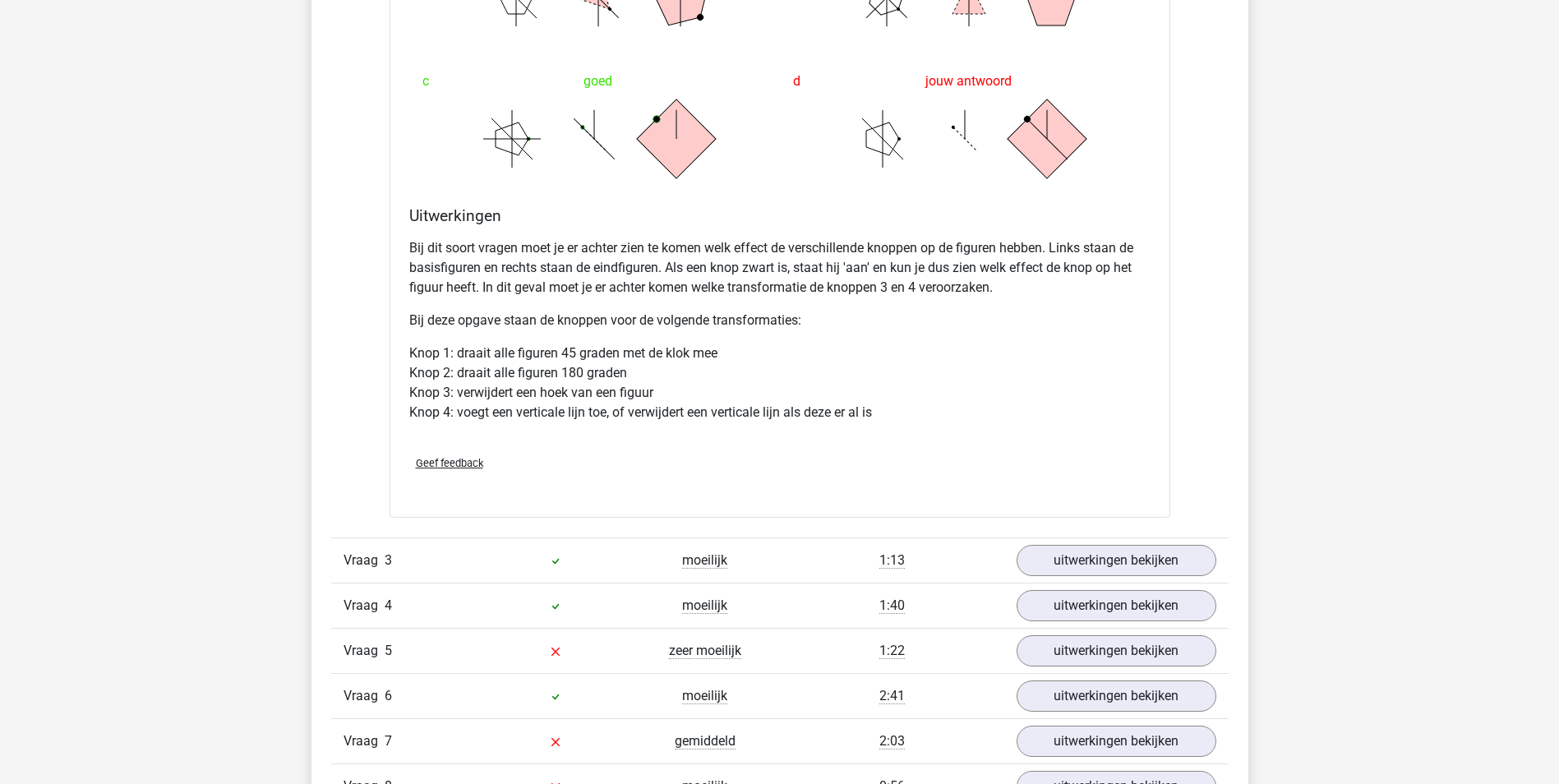
scroll to position [3121, 0]
click at [1124, 653] on link "uitwerkingen bekijken" at bounding box center [1116, 650] width 230 height 36
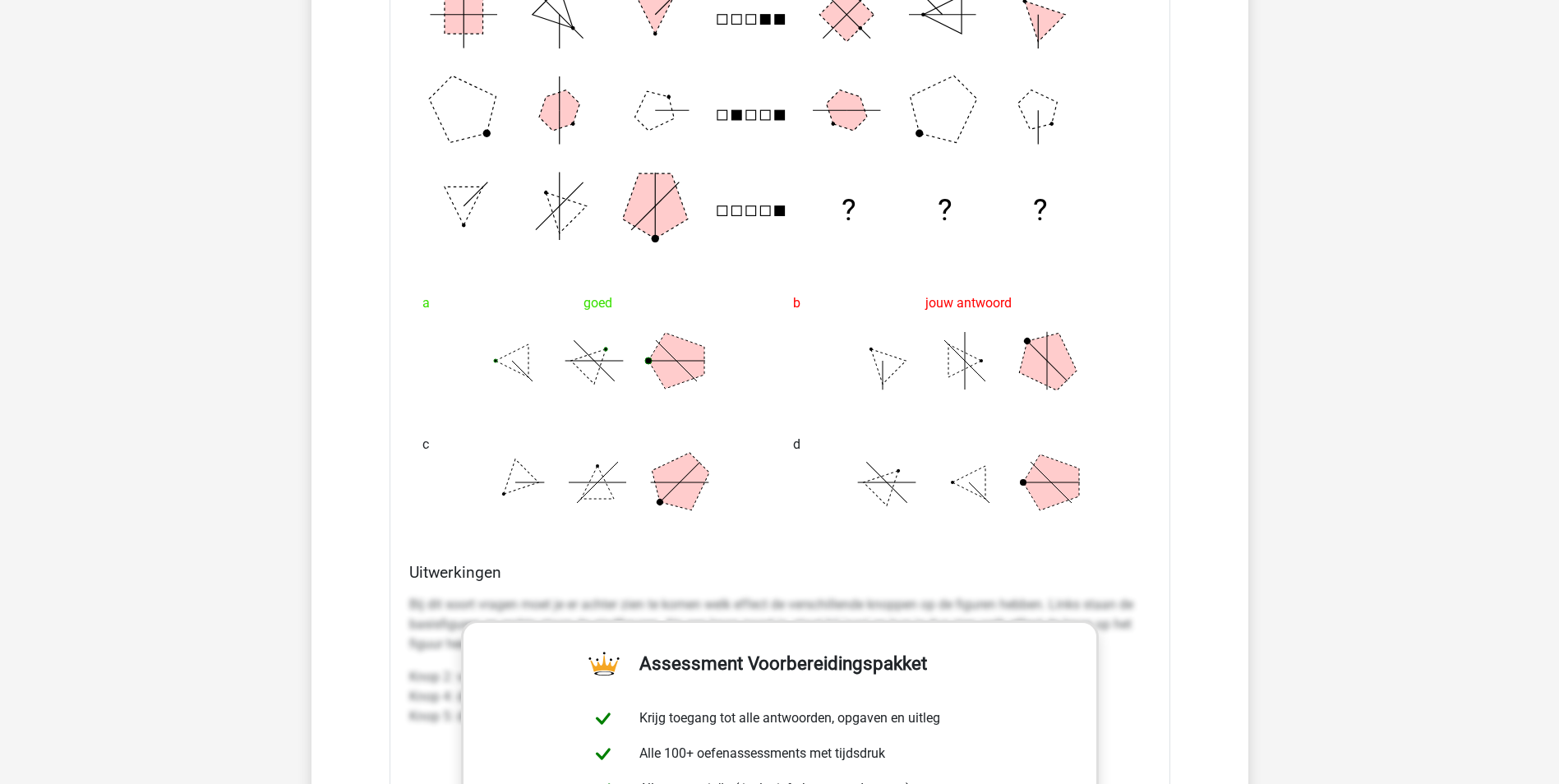
scroll to position [4009, 0]
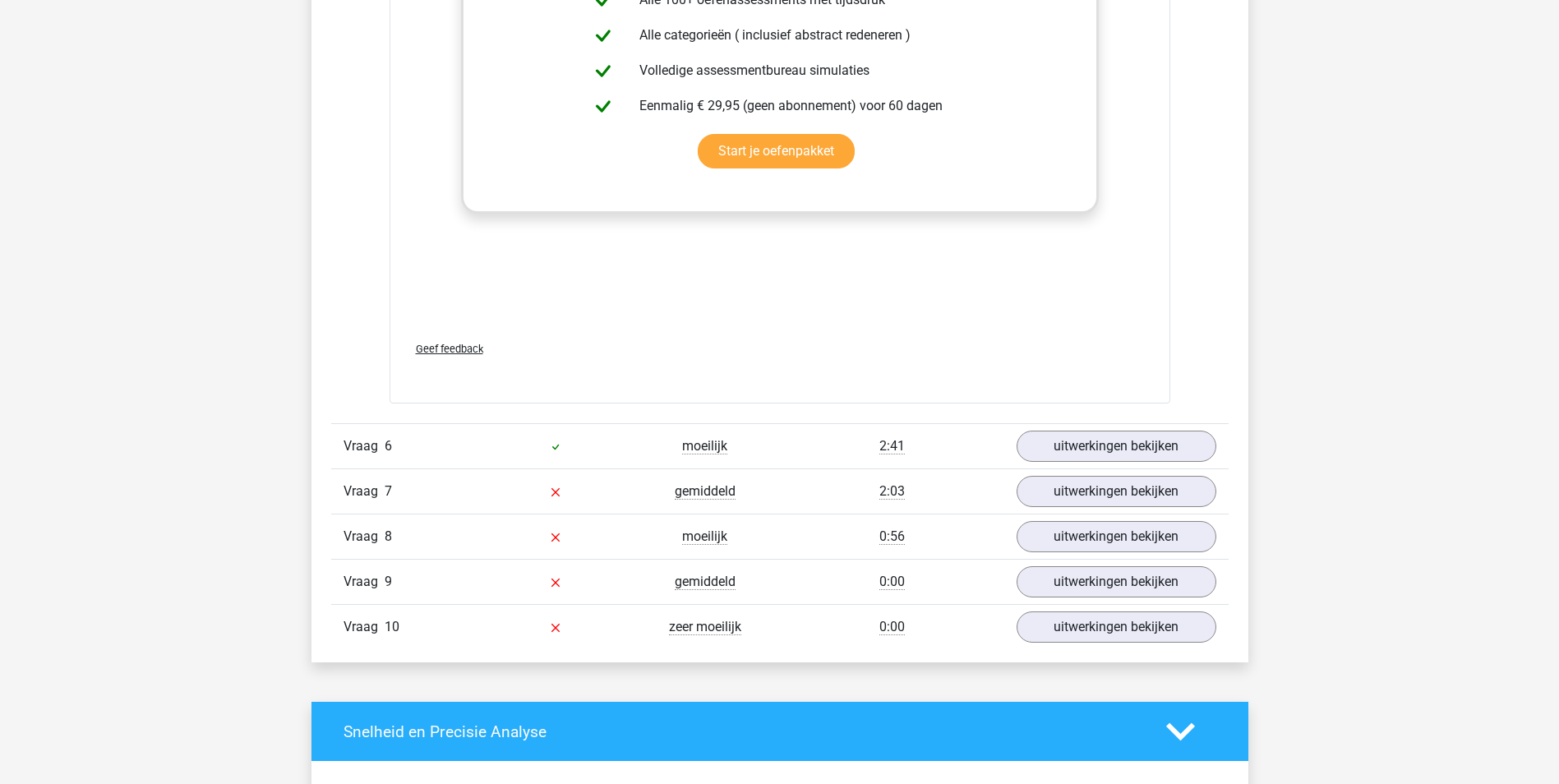
scroll to position [4754, 0]
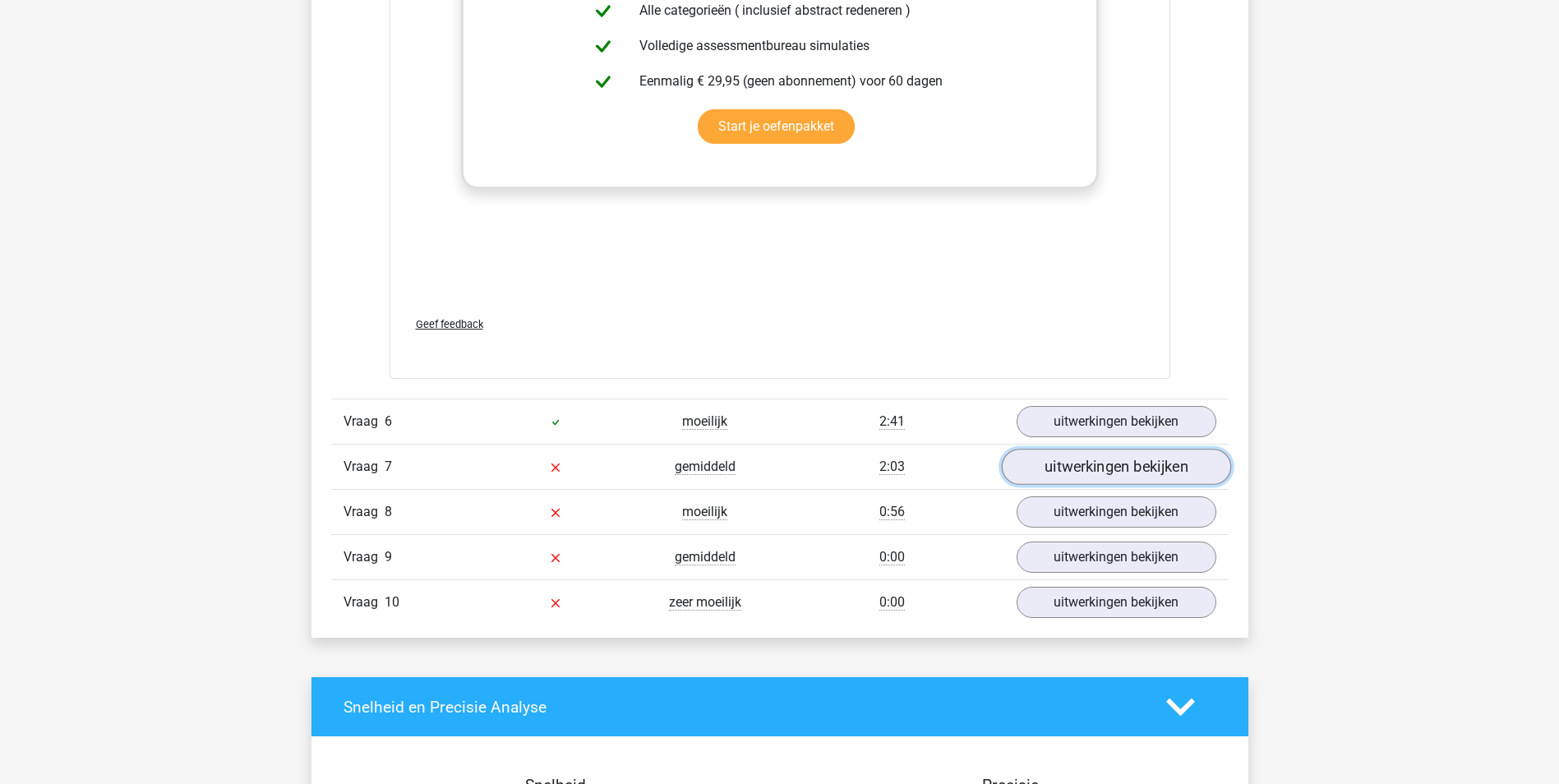
click at [1109, 470] on link "uitwerkingen bekijken" at bounding box center [1116, 467] width 230 height 36
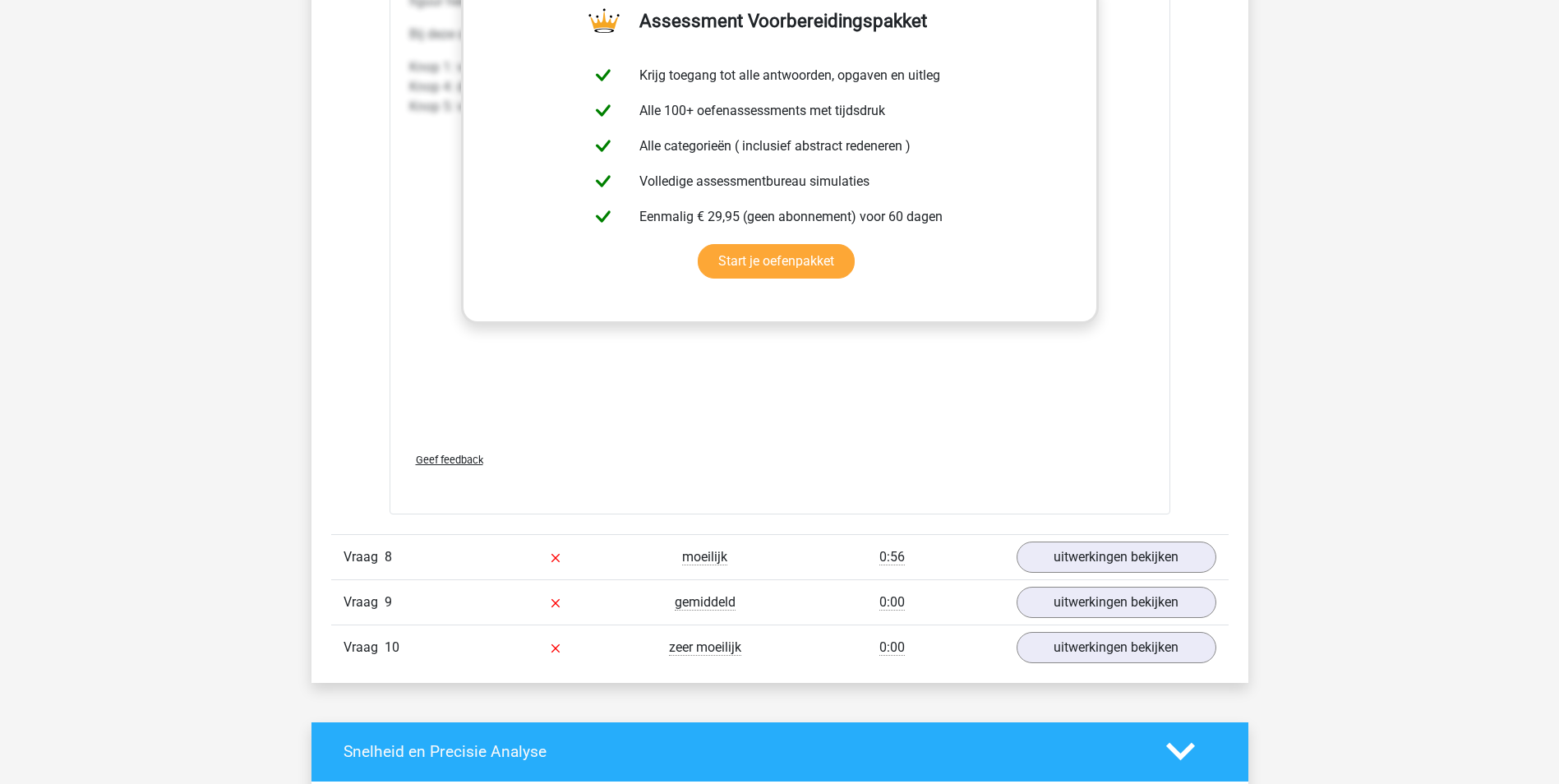
scroll to position [6102, 0]
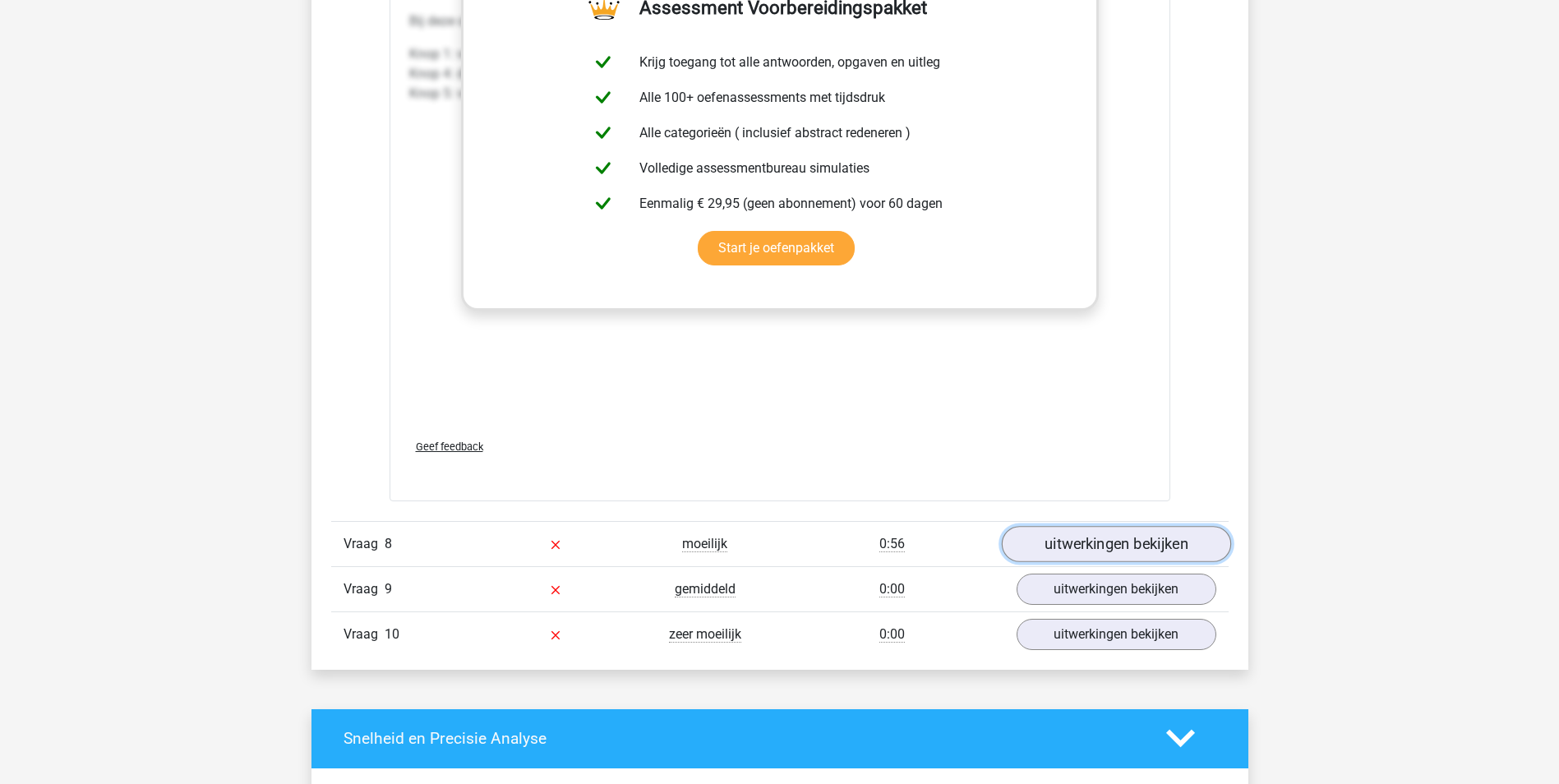
click at [1131, 538] on link "uitwerkingen bekijken" at bounding box center [1116, 543] width 230 height 36
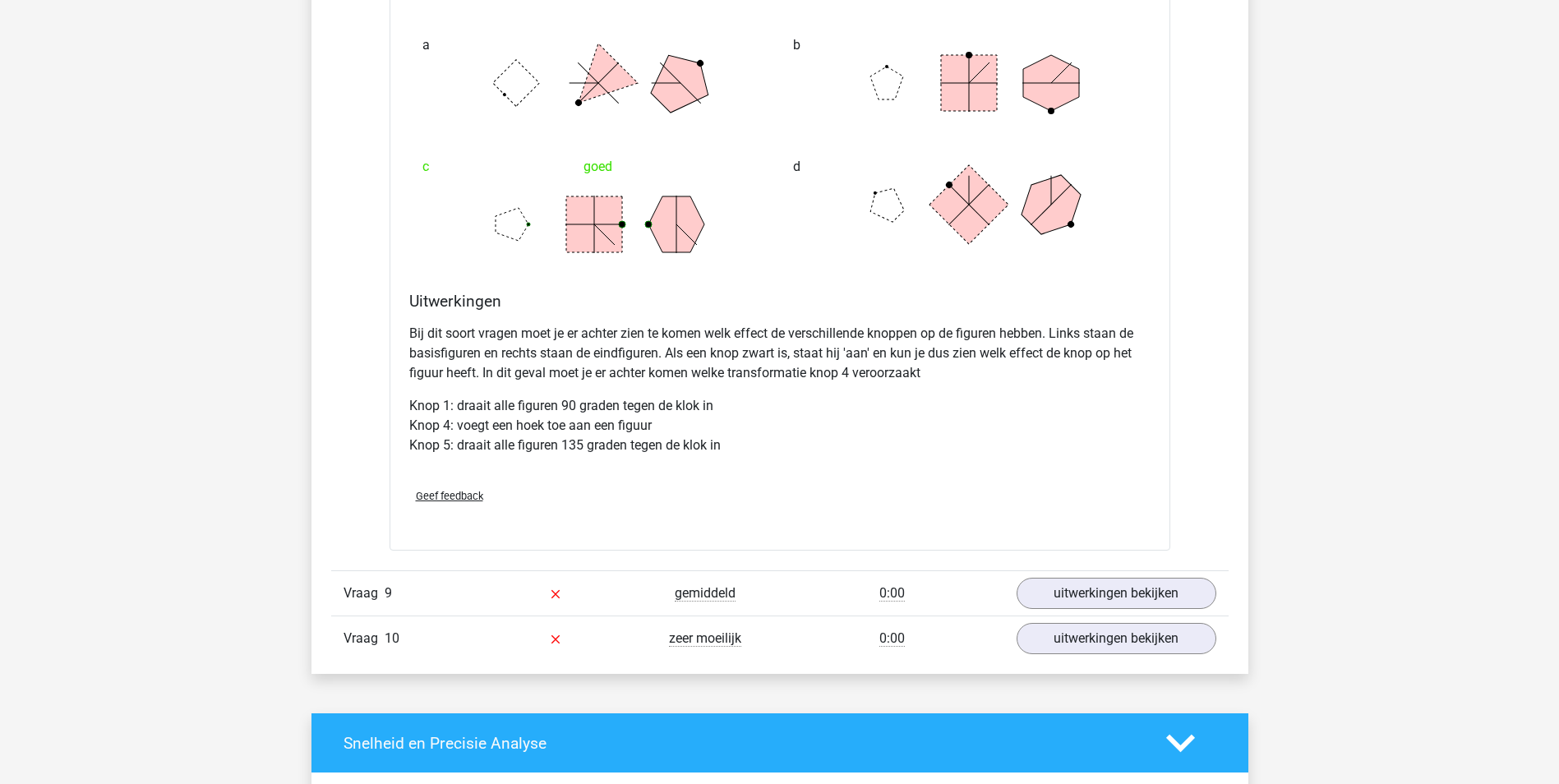
scroll to position [7121, 0]
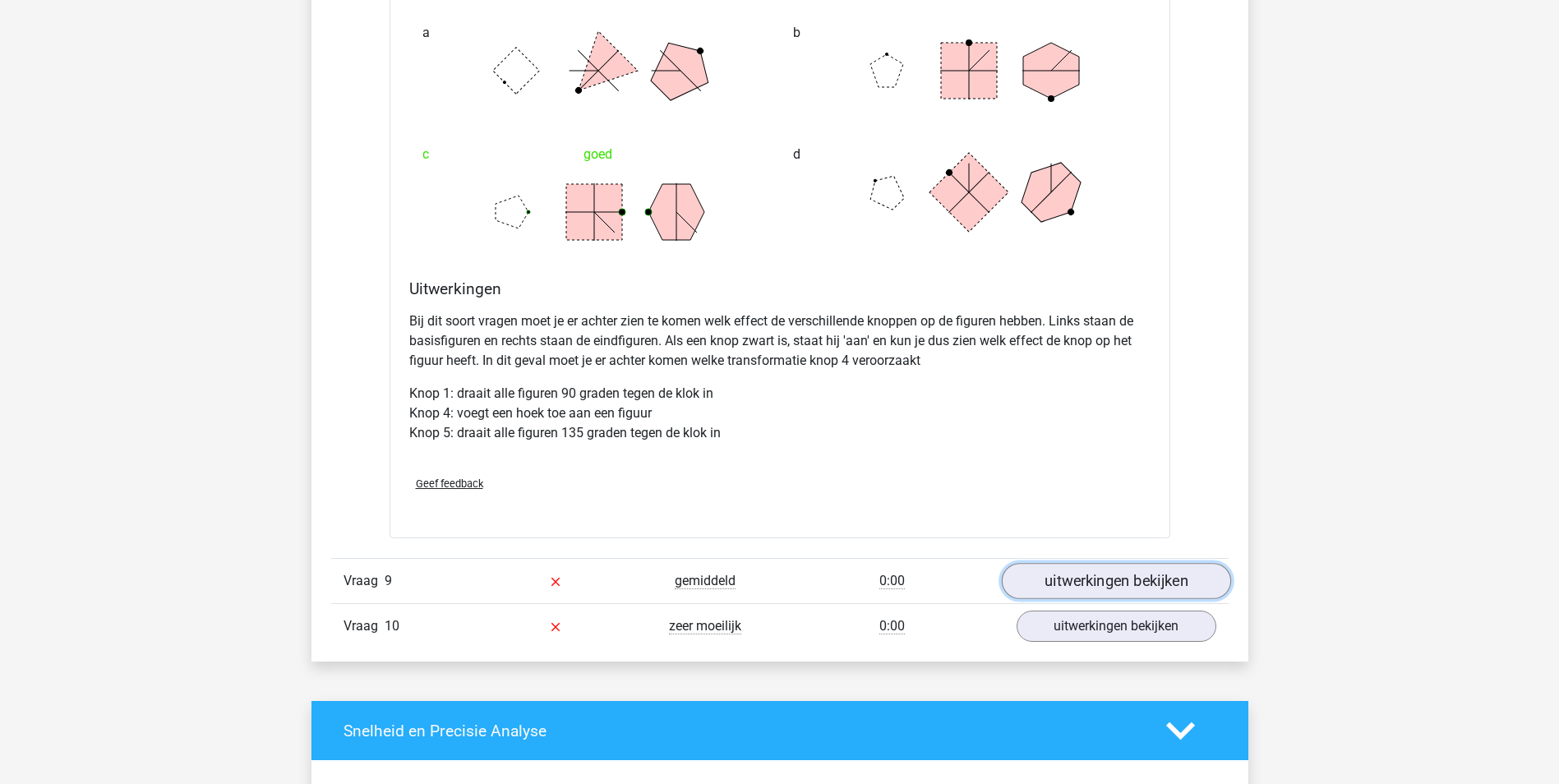
click at [1129, 579] on link "uitwerkingen bekijken" at bounding box center [1116, 580] width 230 height 36
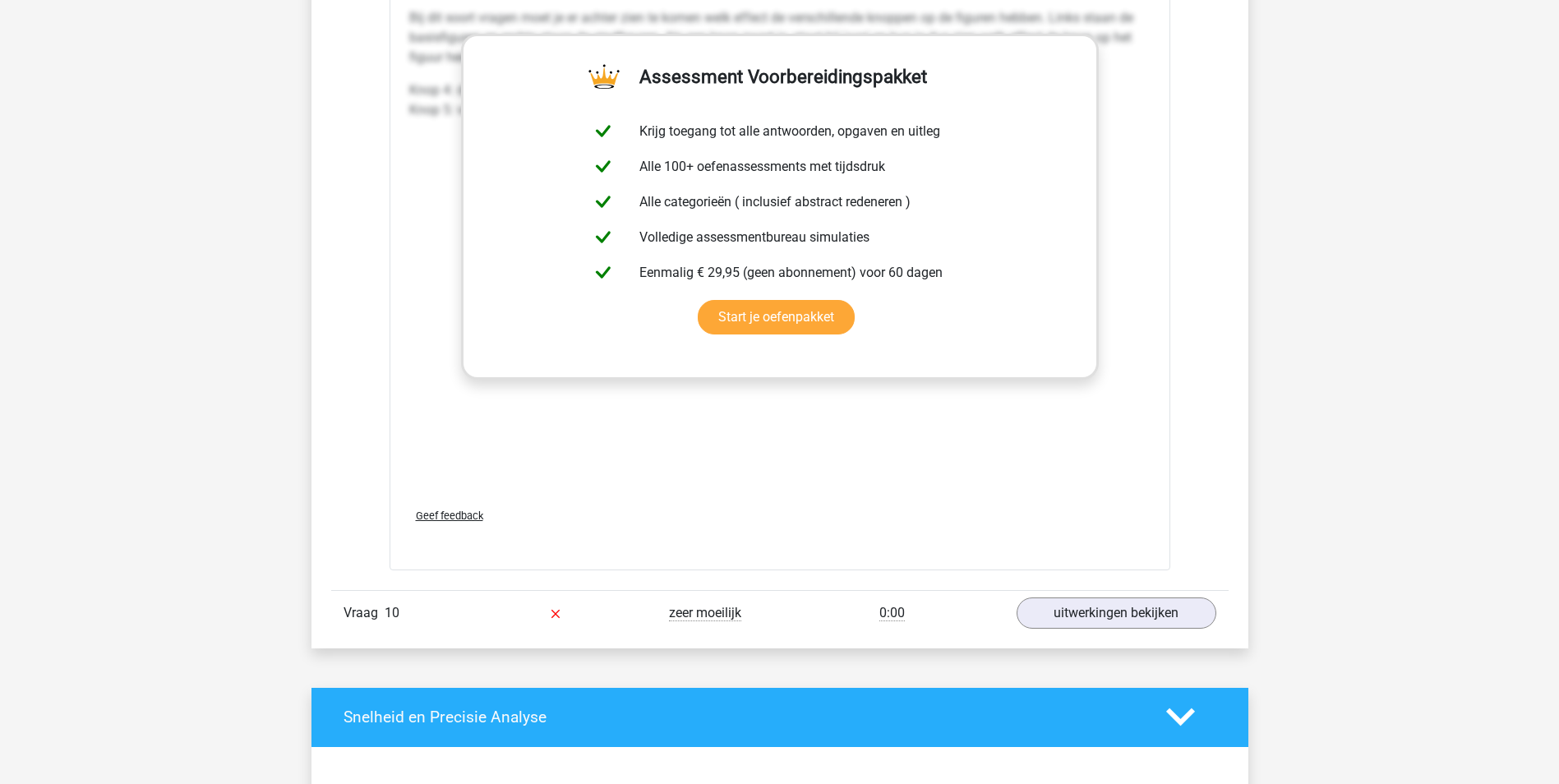
scroll to position [8501, 0]
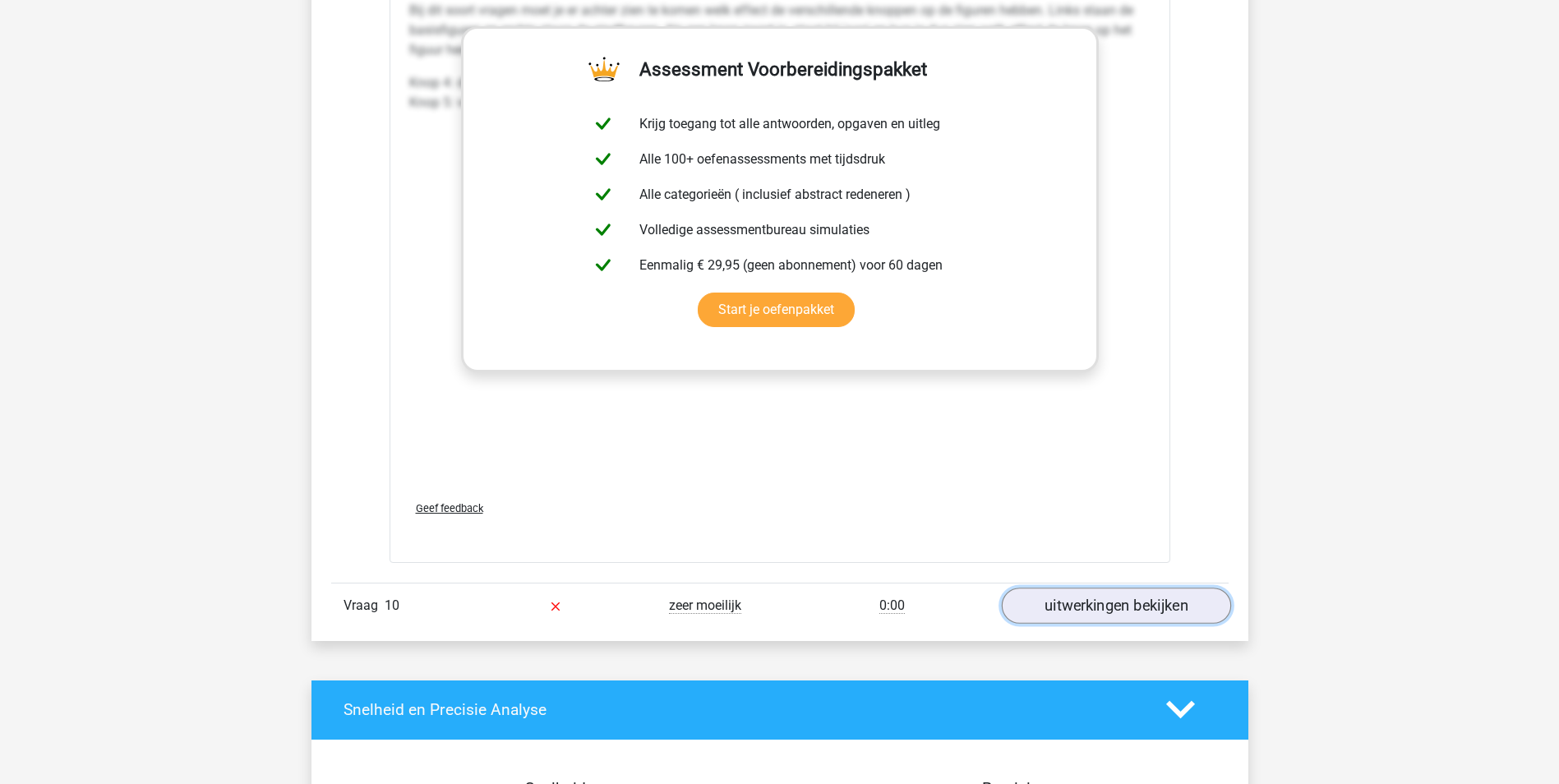
click at [1158, 599] on link "uitwerkingen bekijken" at bounding box center [1116, 605] width 230 height 36
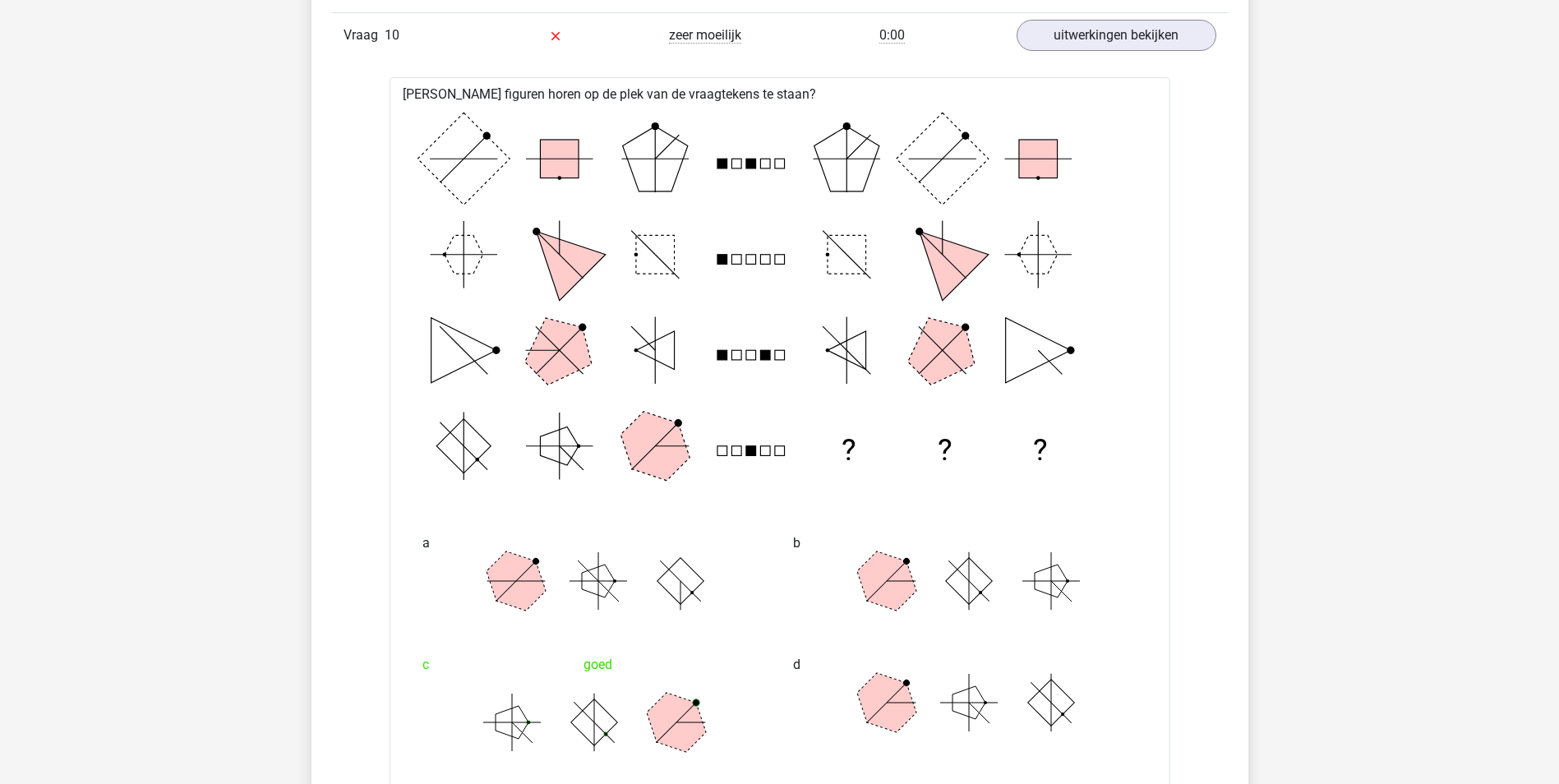
scroll to position [9039, 0]
